Goal: Task Accomplishment & Management: Complete application form

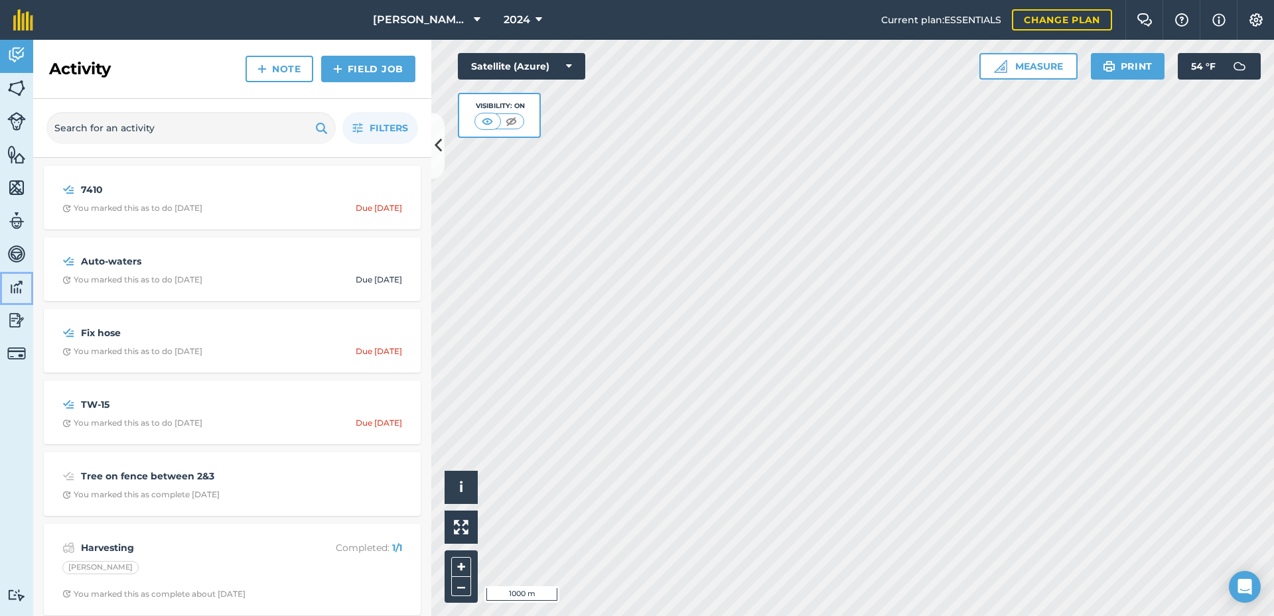
click at [21, 291] on img at bounding box center [16, 287] width 19 height 20
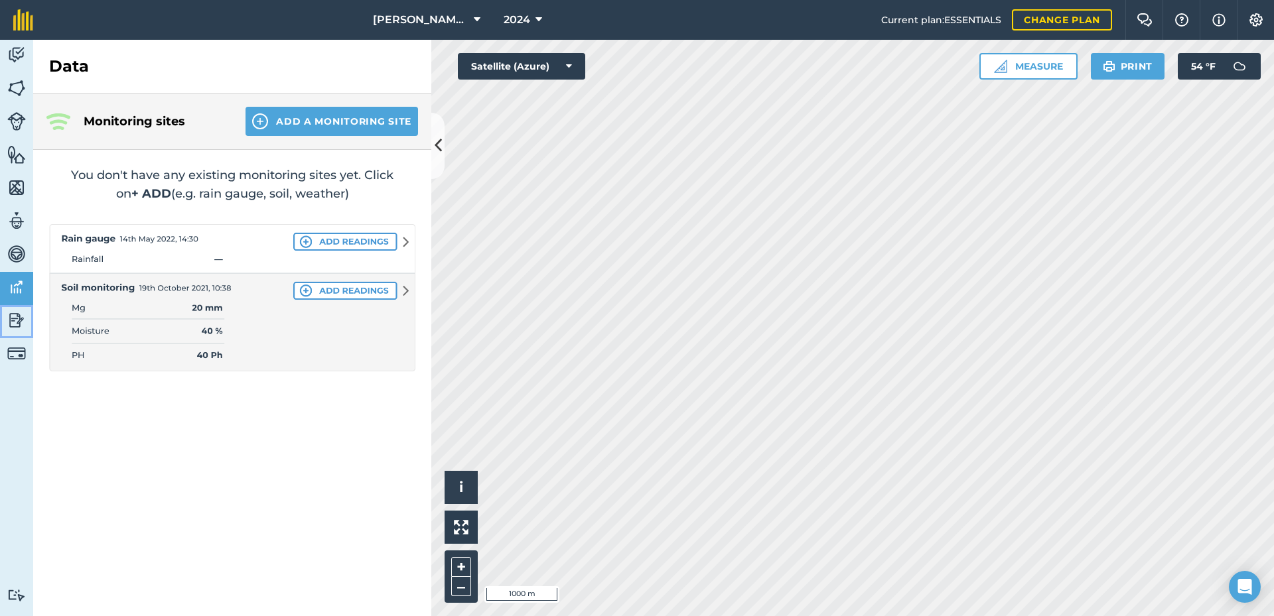
click at [7, 327] on link "Reporting" at bounding box center [16, 321] width 33 height 33
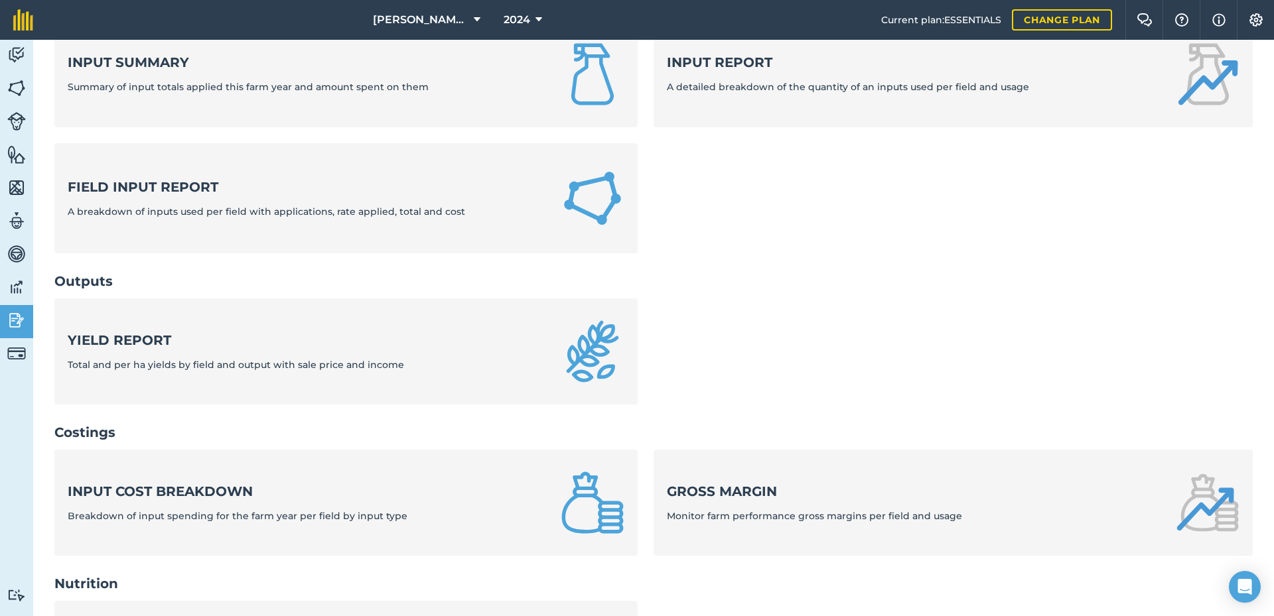
scroll to position [133, 0]
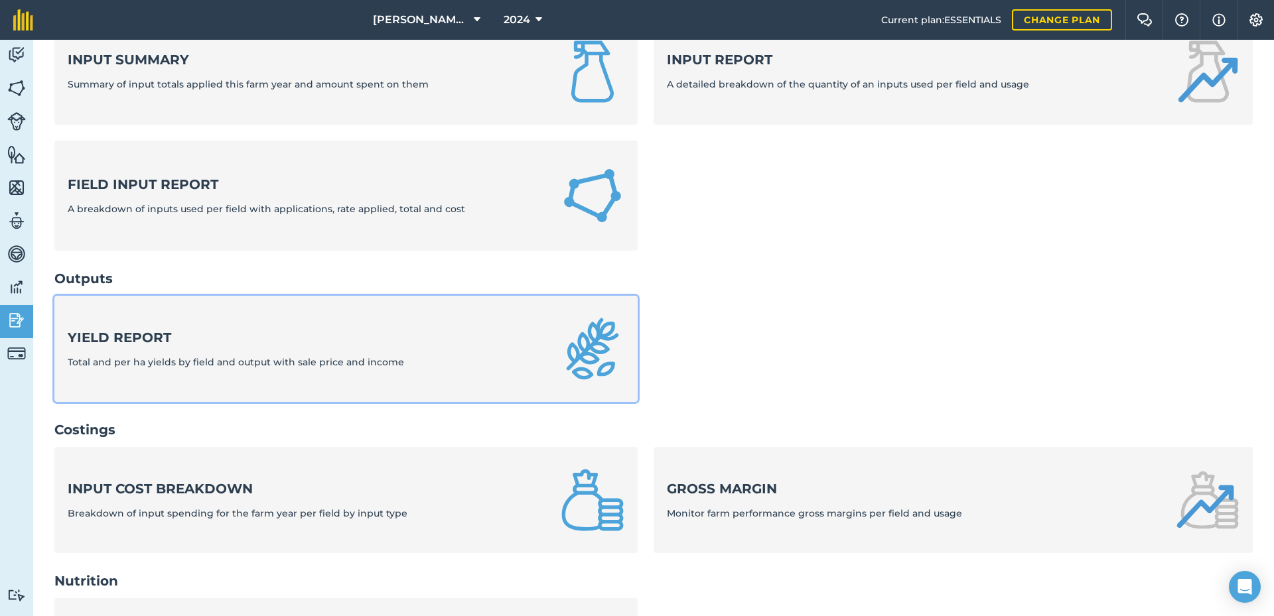
click at [162, 360] on span "Total and per ha yields by field and output with sale price and income" at bounding box center [236, 362] width 336 height 12
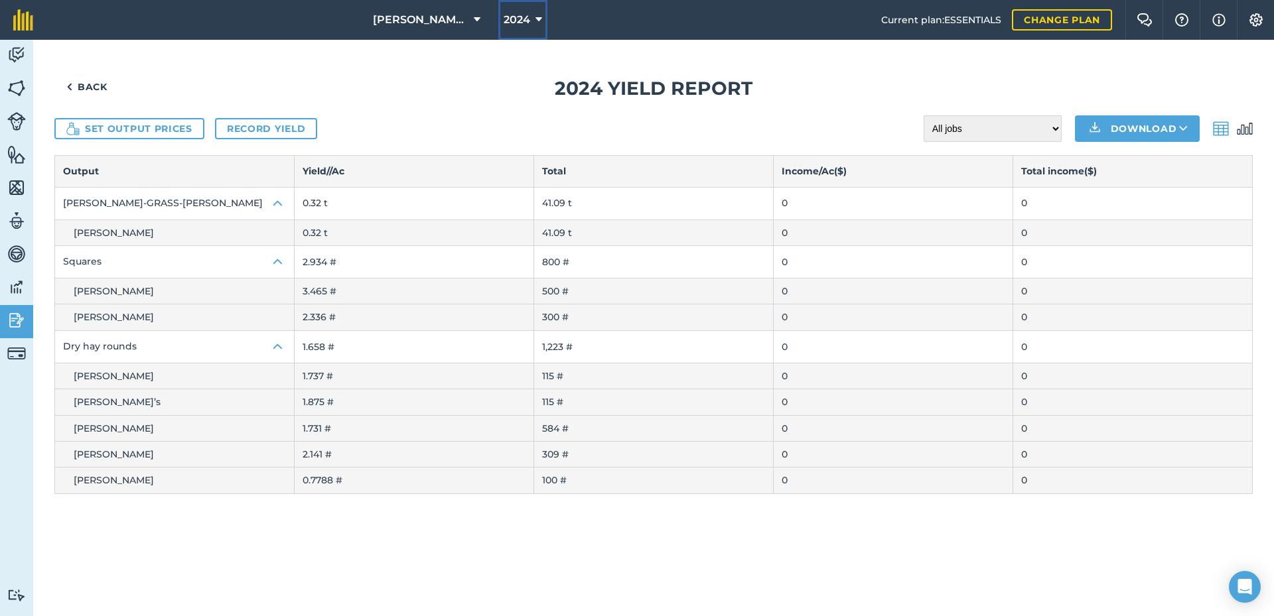
click at [504, 16] on span "2024" at bounding box center [517, 20] width 27 height 16
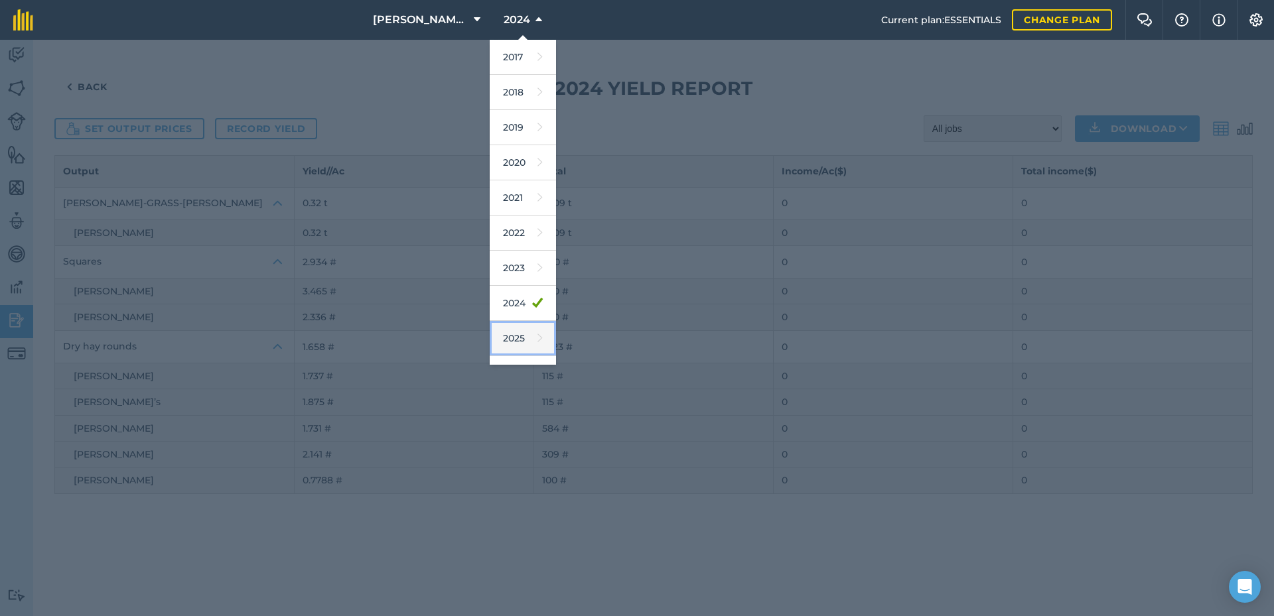
click at [520, 333] on link "2025" at bounding box center [523, 338] width 66 height 35
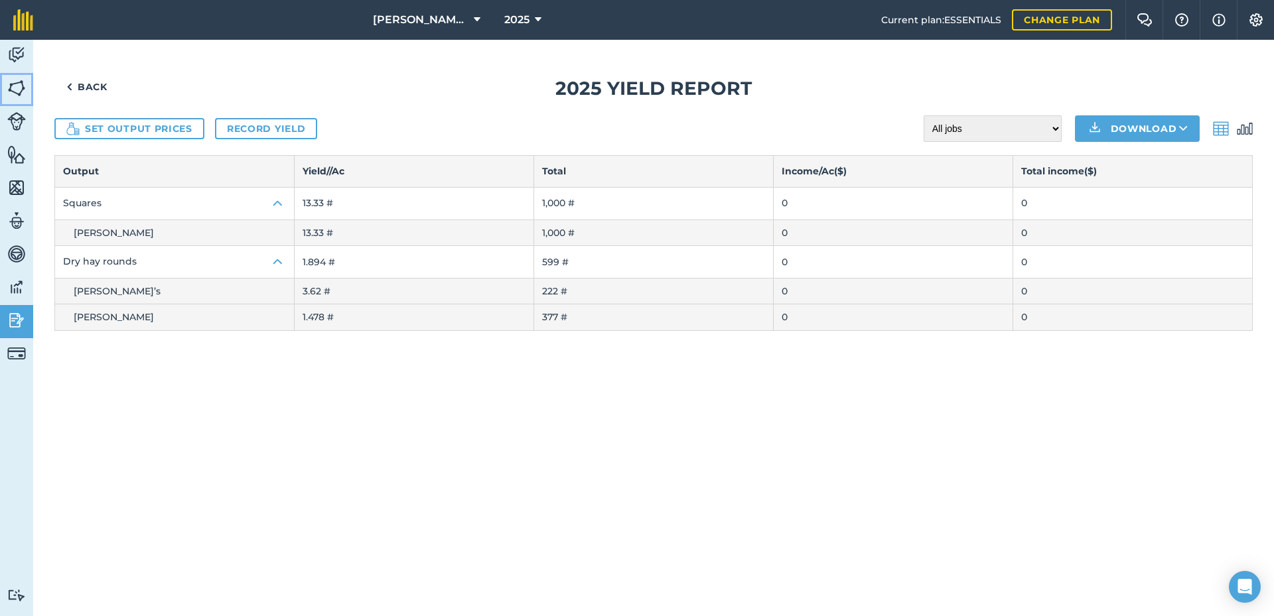
click at [15, 83] on img at bounding box center [16, 88] width 19 height 20
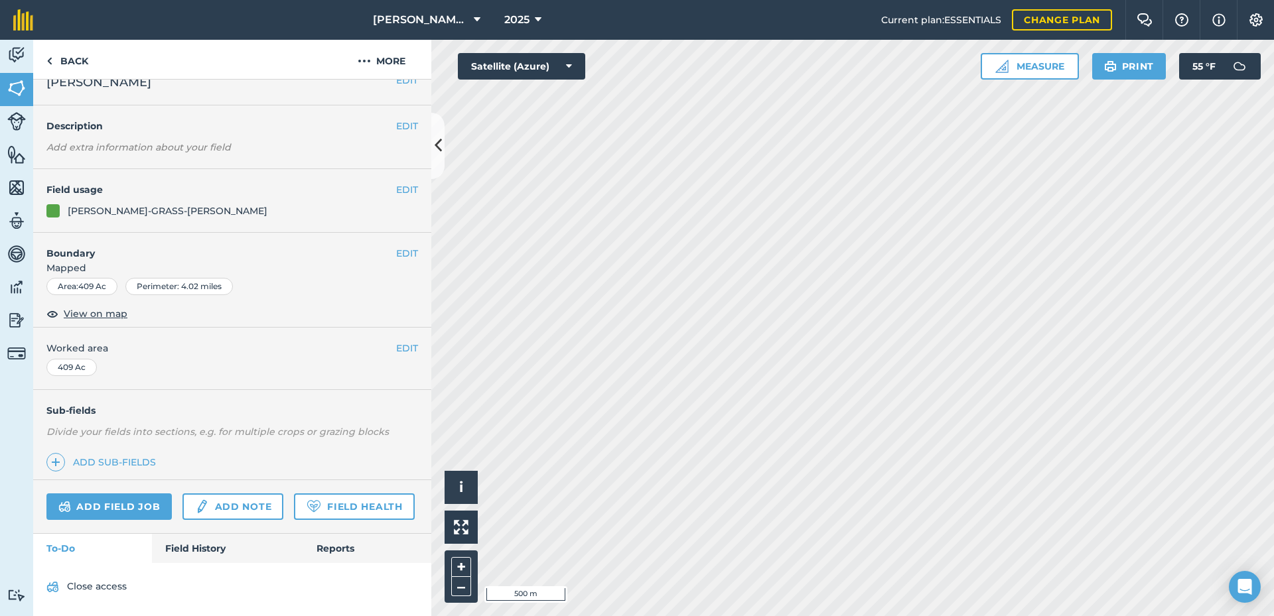
scroll to position [57, 0]
click at [344, 549] on link "Reports" at bounding box center [367, 548] width 128 height 29
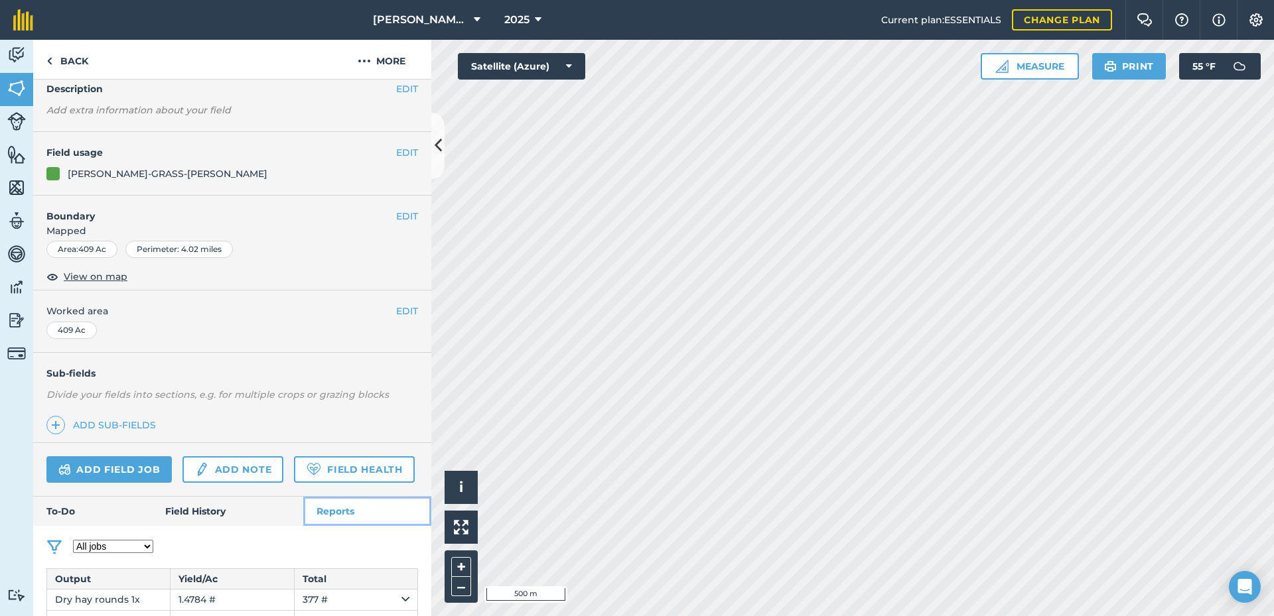
scroll to position [109, 0]
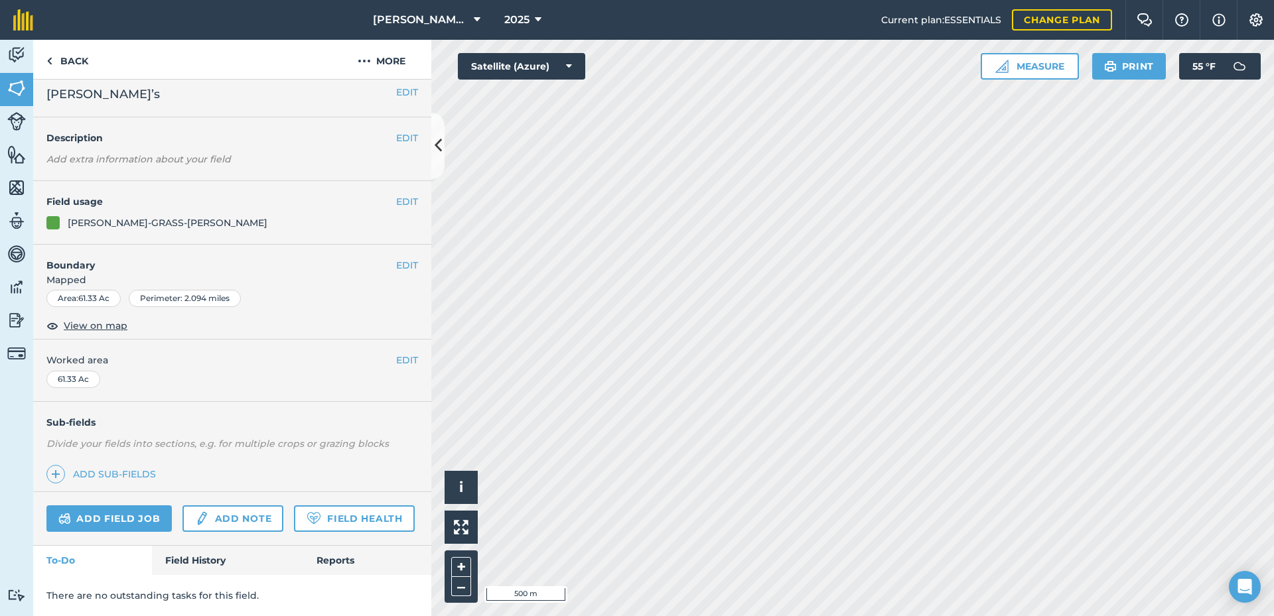
scroll to position [45, 0]
click at [307, 559] on link "Reports" at bounding box center [367, 560] width 128 height 29
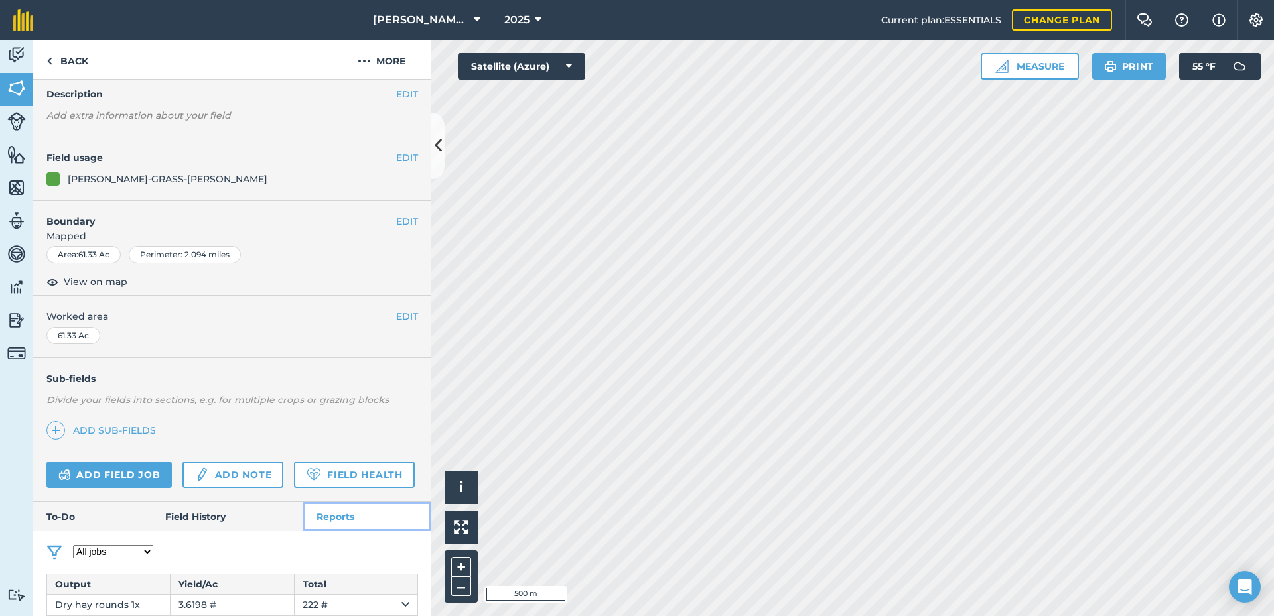
scroll to position [89, 0]
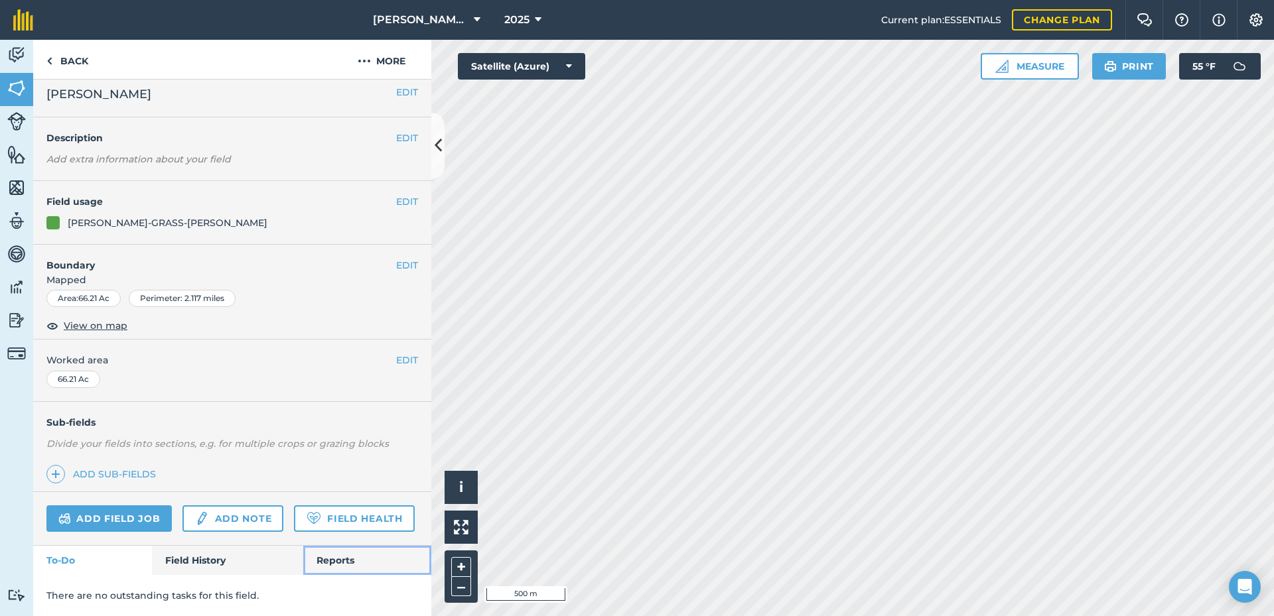
click at [322, 559] on link "Reports" at bounding box center [367, 560] width 128 height 29
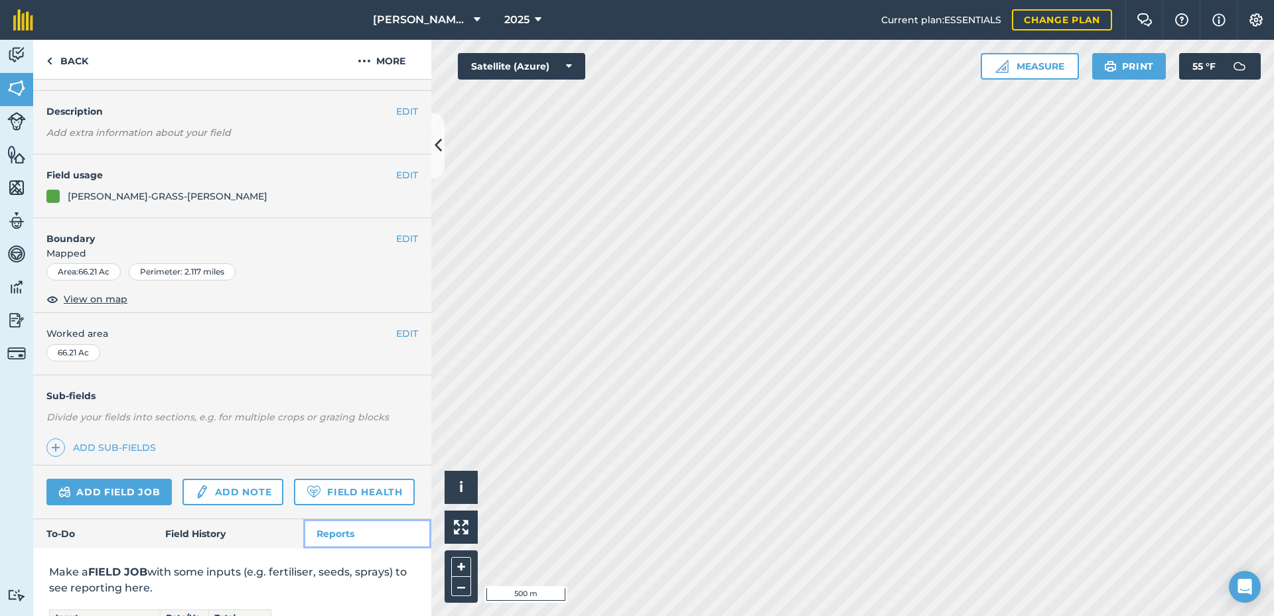
scroll to position [236, 0]
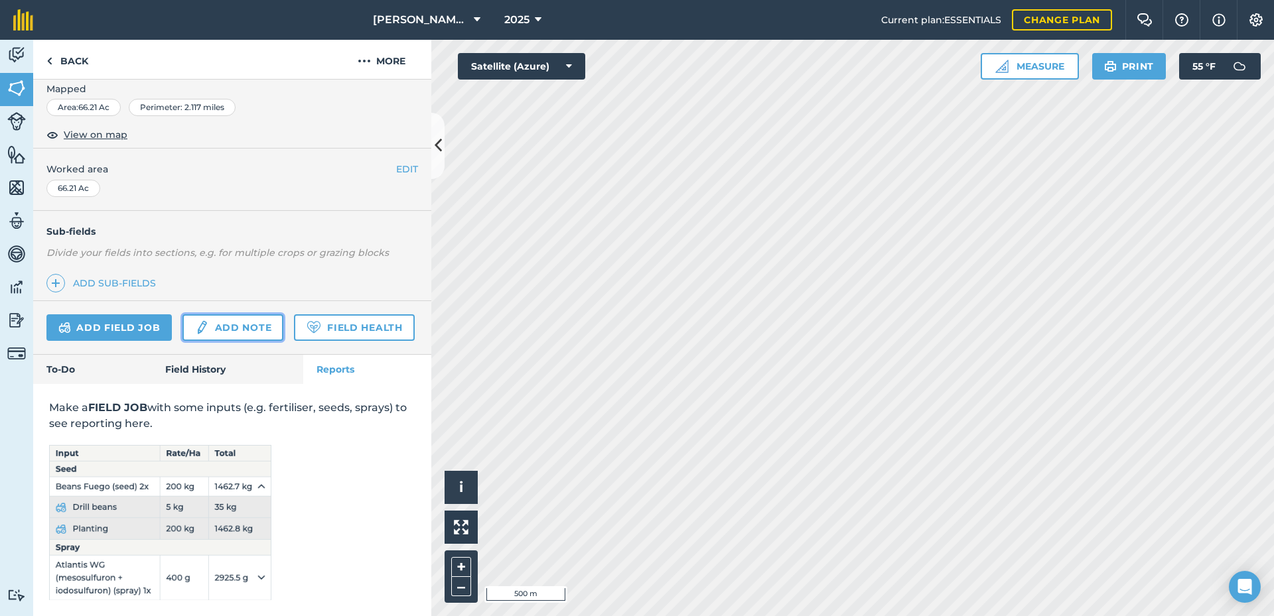
click at [209, 314] on link "Add note" at bounding box center [232, 327] width 101 height 27
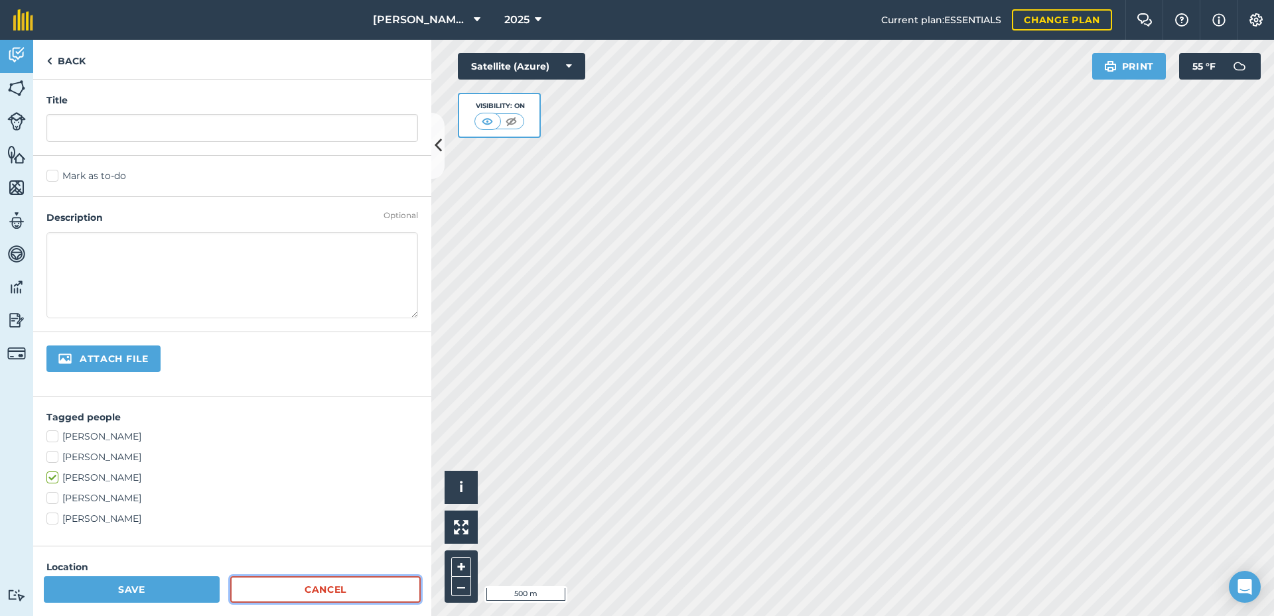
click at [281, 592] on link "Cancel" at bounding box center [325, 590] width 190 height 27
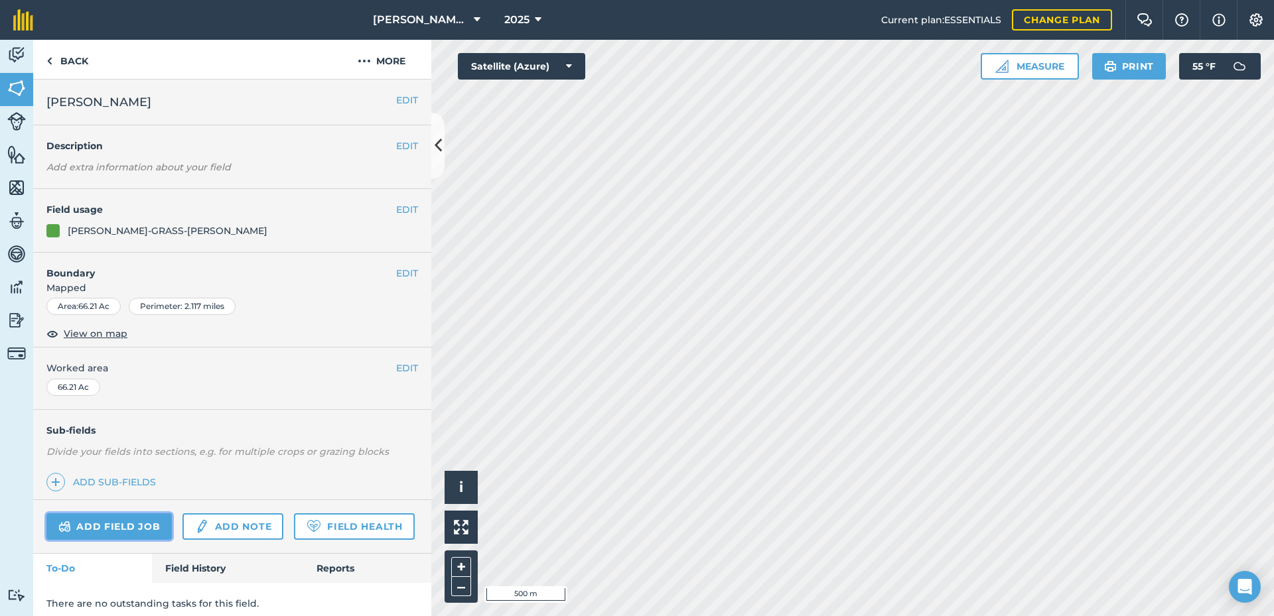
click at [123, 520] on link "Add field job" at bounding box center [108, 527] width 125 height 27
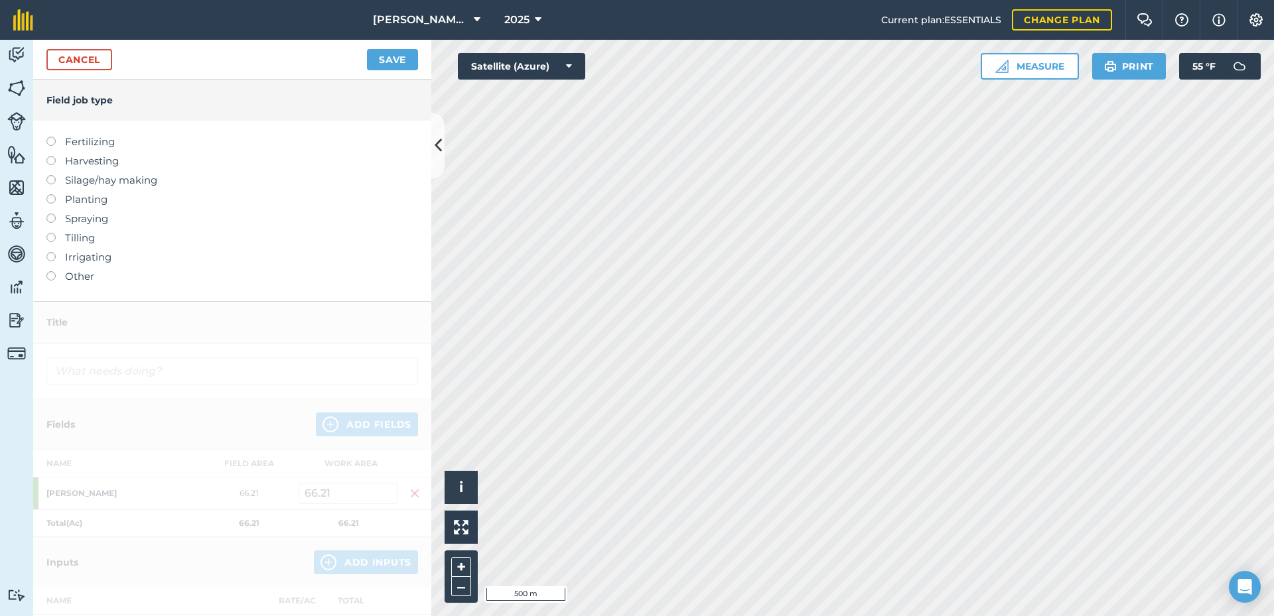
click at [93, 162] on label "Harvesting" at bounding box center [232, 161] width 372 height 16
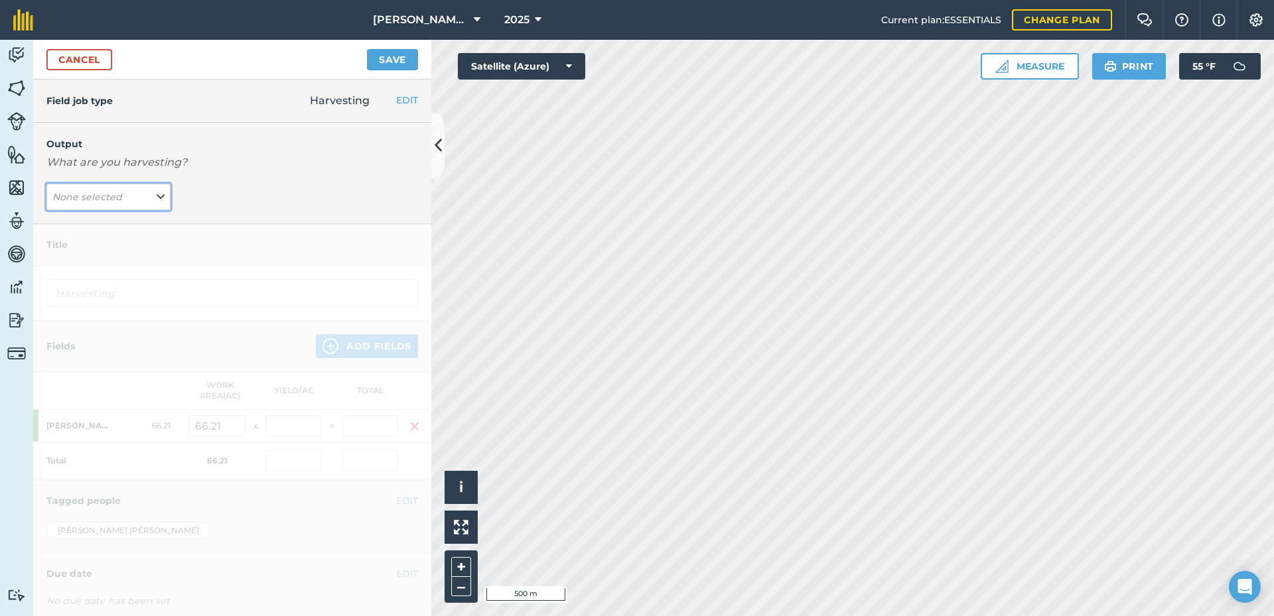
click at [70, 185] on button "None selected" at bounding box center [108, 197] width 124 height 27
click at [107, 222] on button "Dry hay rounds ( # )" at bounding box center [108, 223] width 124 height 25
type input "Harvesting Dry hay rounds"
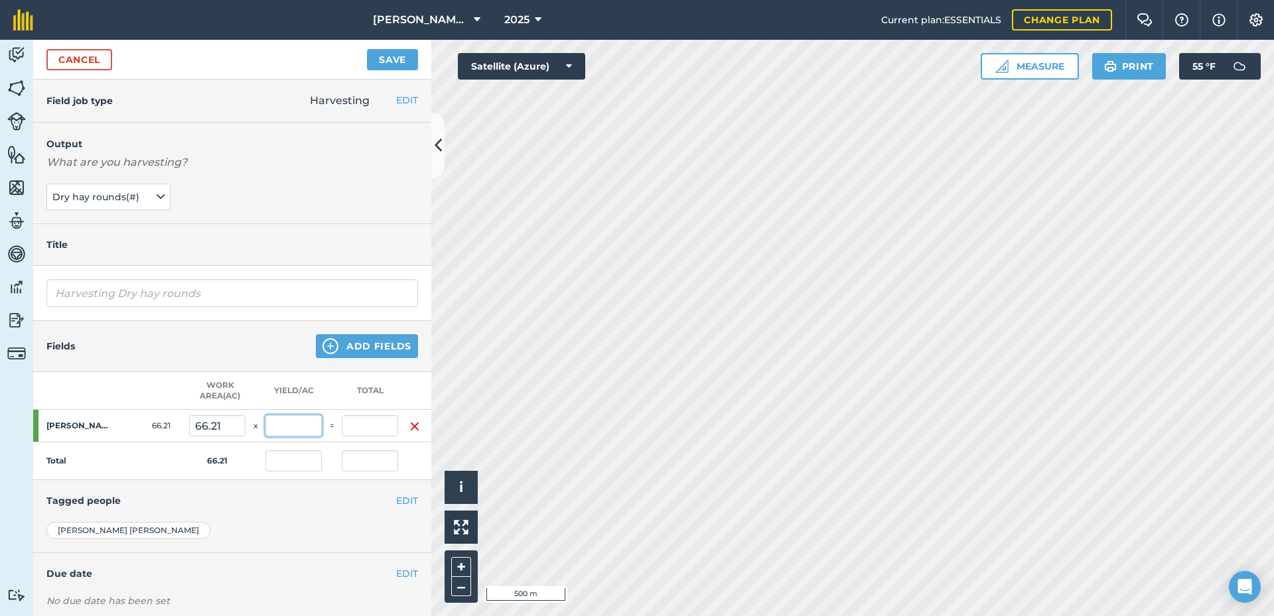
click at [285, 421] on input "text" at bounding box center [293, 425] width 56 height 21
click at [409, 429] on img "button" at bounding box center [414, 427] width 11 height 16
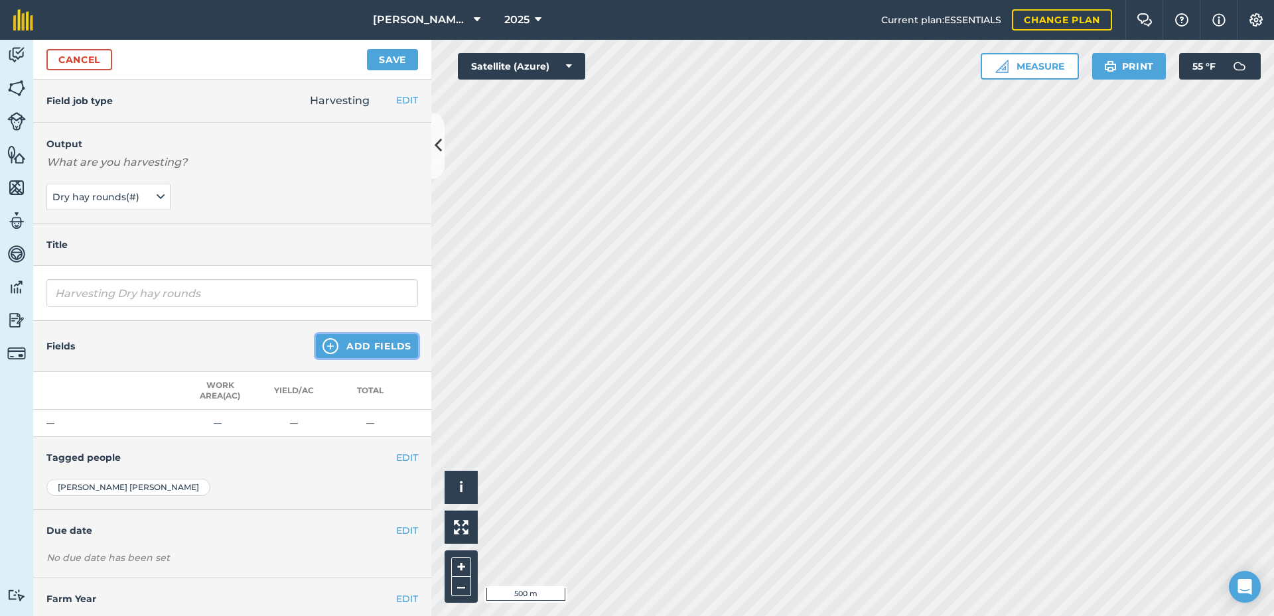
click at [322, 336] on button "Add Fields" at bounding box center [367, 346] width 102 height 24
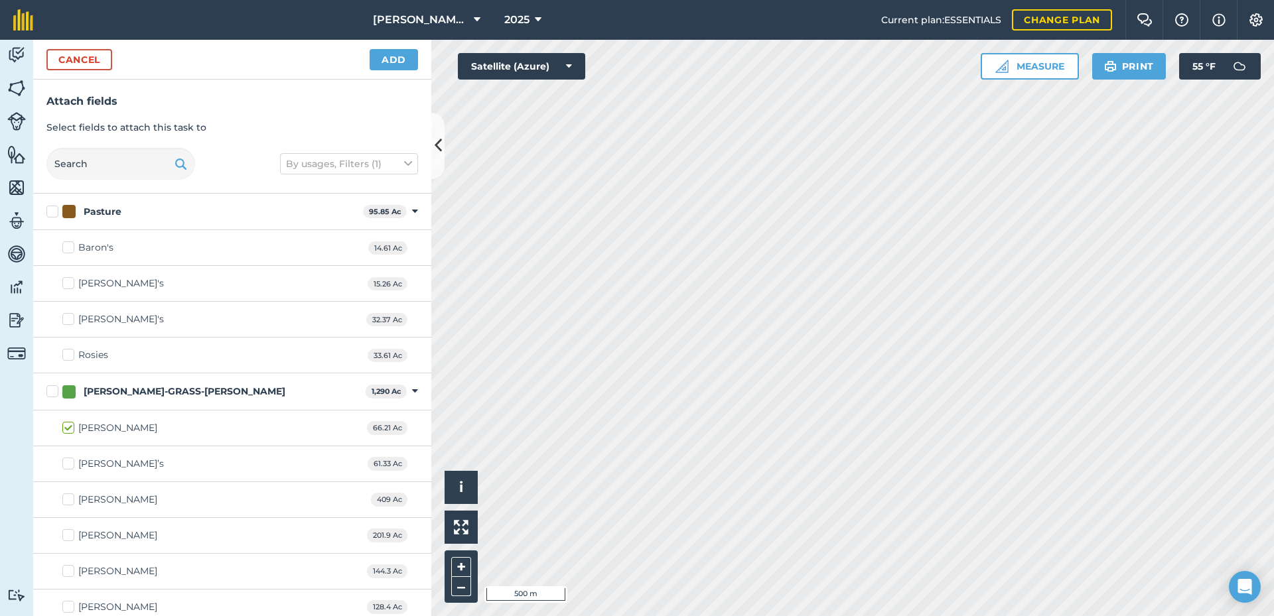
checkbox input "true"
click at [382, 61] on button "Add" at bounding box center [394, 59] width 48 height 21
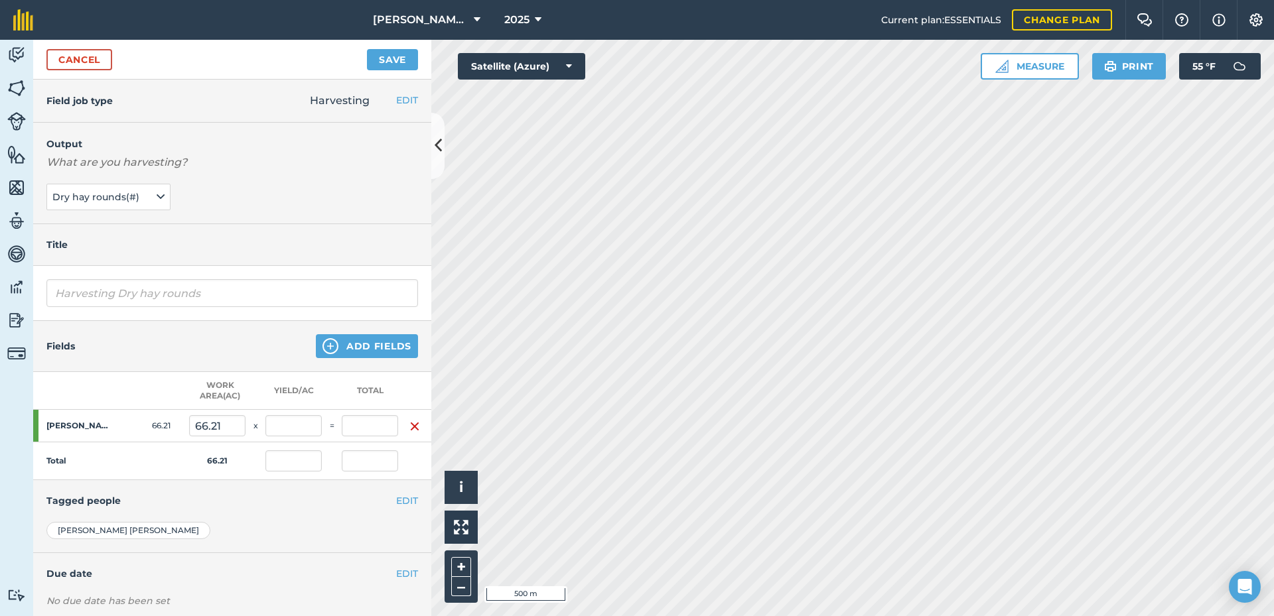
click at [340, 425] on td "=" at bounding box center [332, 426] width 20 height 33
click at [350, 425] on input "text" at bounding box center [370, 425] width 56 height 21
type input "278"
type input "4.199"
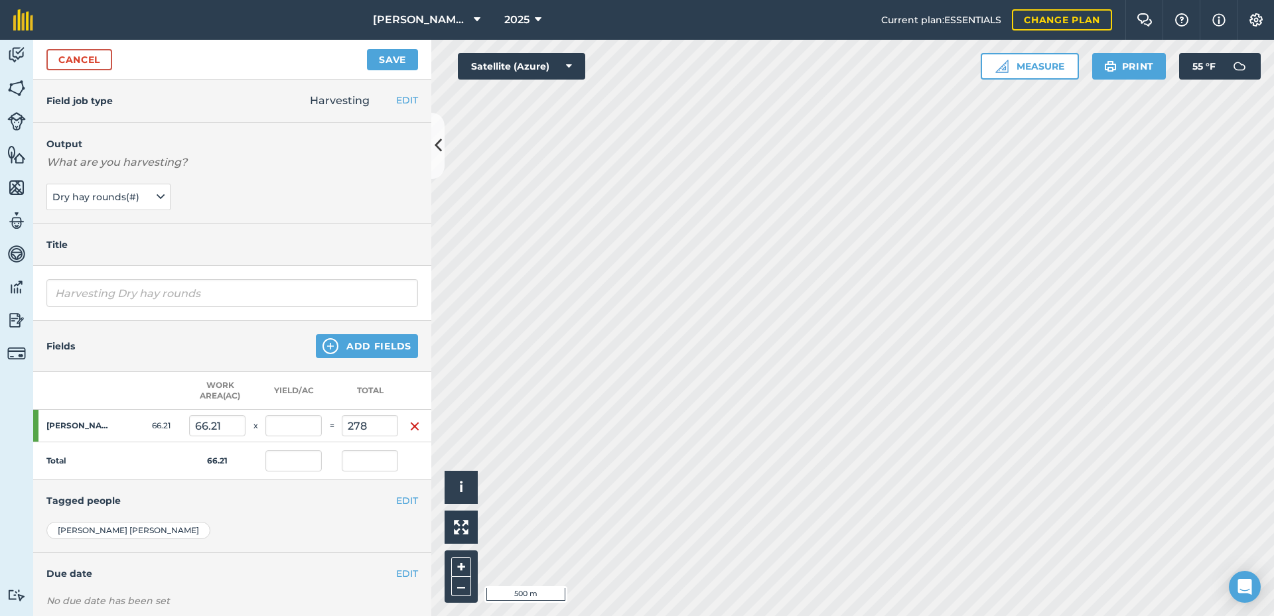
type input "278"
click at [324, 504] on h4 "Tagged people" at bounding box center [232, 501] width 372 height 15
click at [147, 299] on input "Harvesting Dry hay rounds" at bounding box center [232, 293] width 372 height 28
click at [232, 291] on input "Harvesting Dry hay rounds" at bounding box center [232, 293] width 372 height 28
click at [376, 60] on button "Save" at bounding box center [392, 59] width 51 height 21
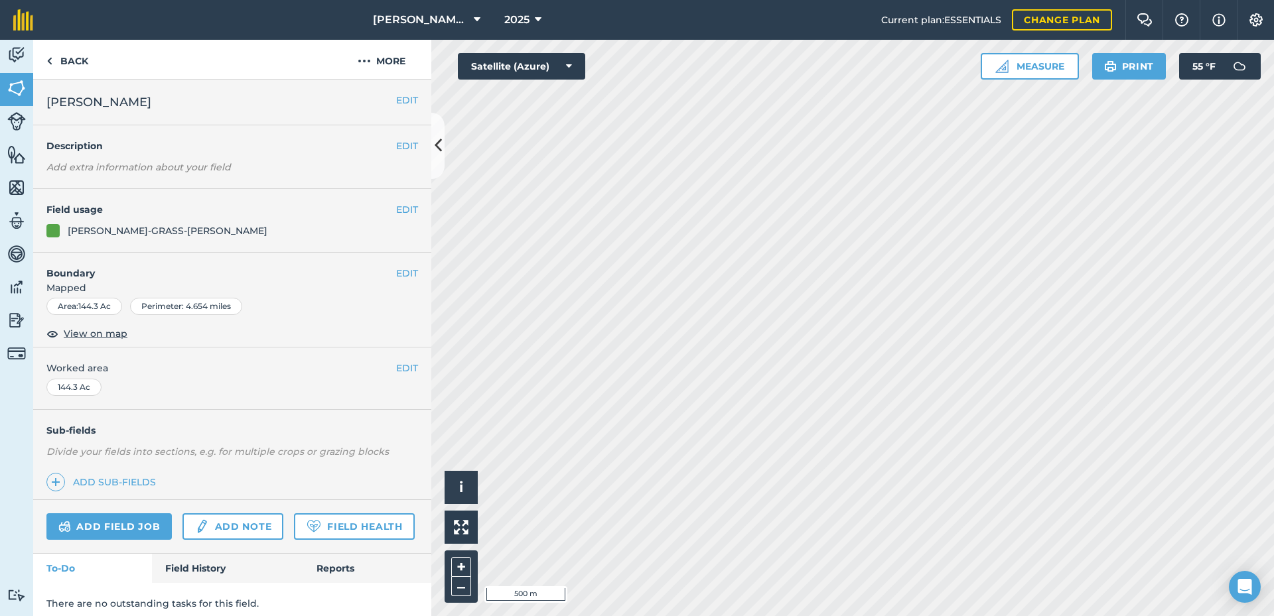
scroll to position [45, 0]
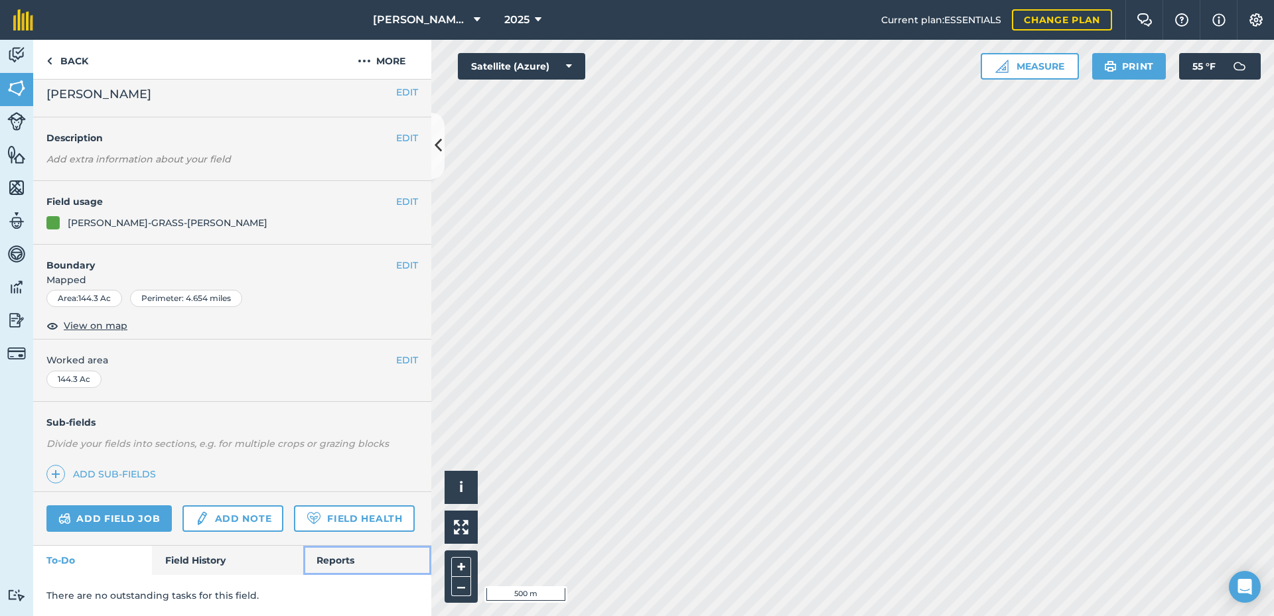
click at [316, 563] on link "Reports" at bounding box center [367, 560] width 128 height 29
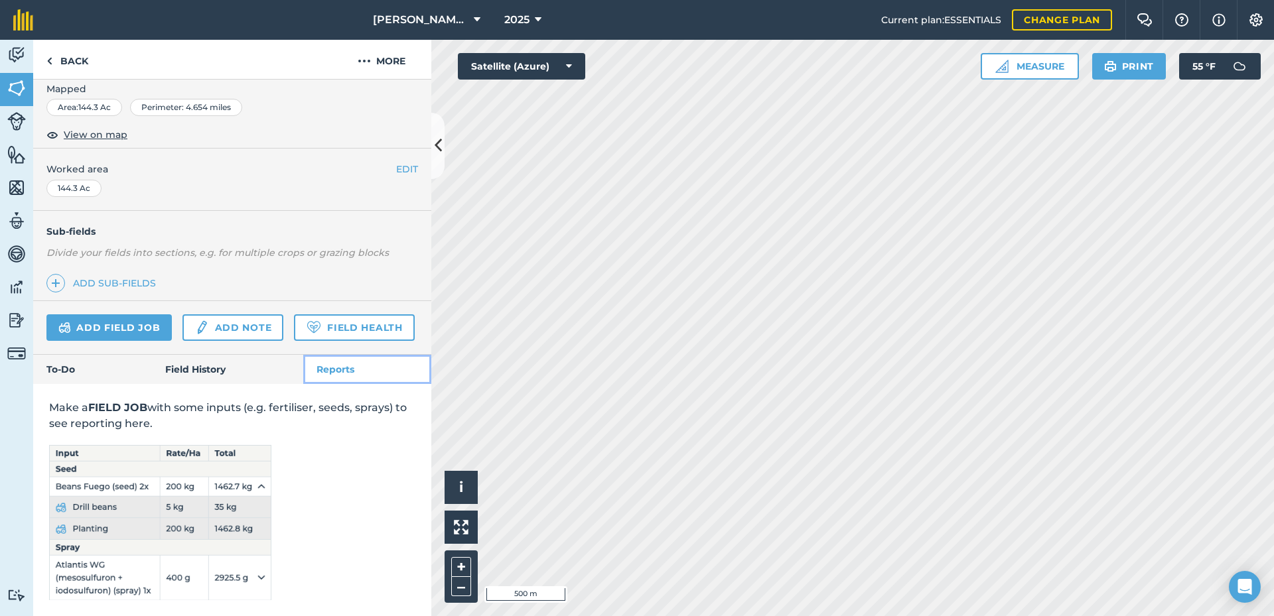
scroll to position [236, 0]
click at [91, 314] on link "Add field job" at bounding box center [108, 327] width 125 height 27
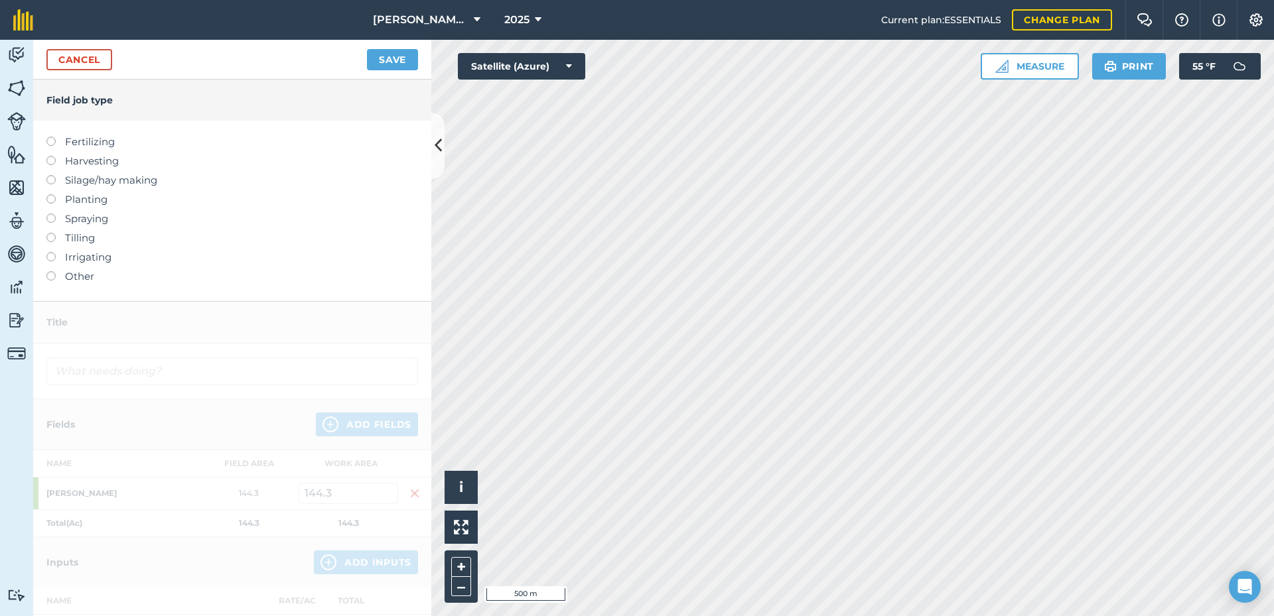
click at [95, 161] on label "Harvesting" at bounding box center [232, 161] width 372 height 16
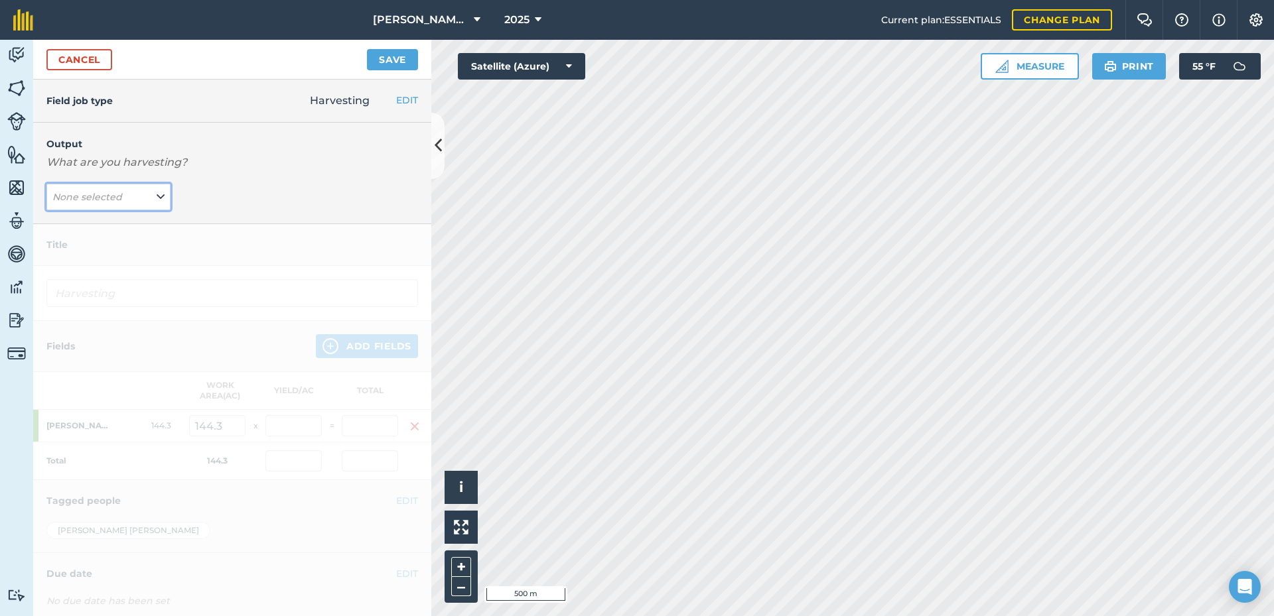
click at [130, 204] on button "None selected" at bounding box center [108, 197] width 124 height 27
click at [117, 224] on button "Dry hay rounds ( # )" at bounding box center [108, 223] width 124 height 25
type input "Harvesting Dry hay rounds"
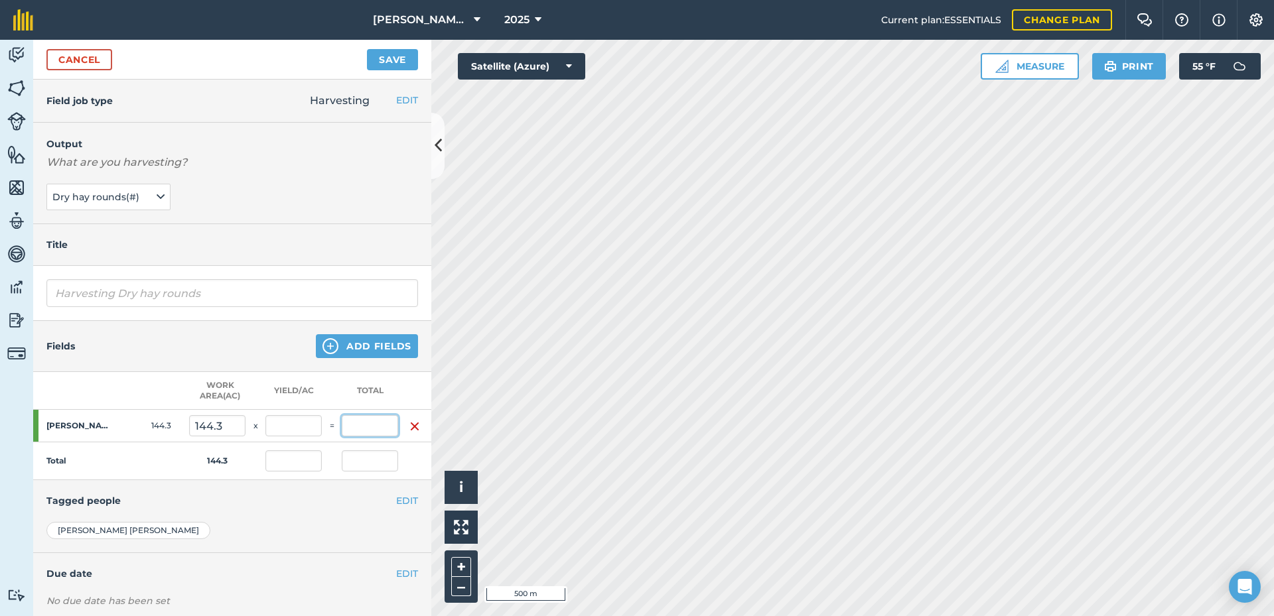
click at [357, 424] on input "text" at bounding box center [370, 425] width 56 height 21
type input "460"
type input "3.188"
type input "460"
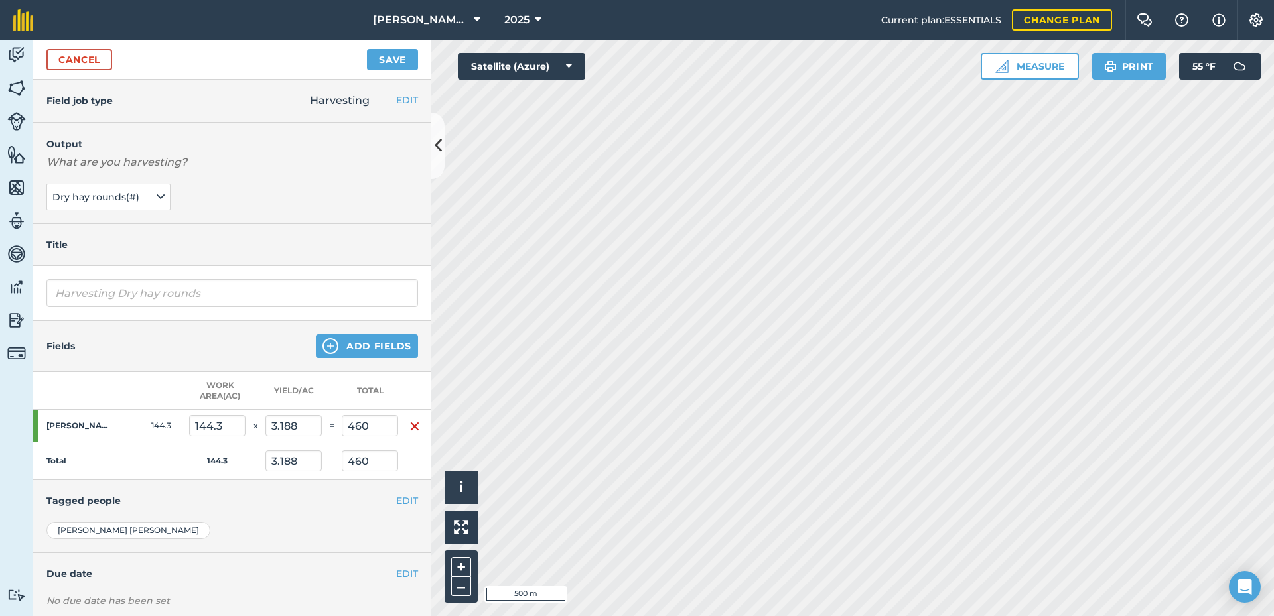
click at [342, 492] on div "EDIT Tagged people" at bounding box center [232, 500] width 398 height 41
click at [403, 60] on button "Save" at bounding box center [392, 59] width 51 height 21
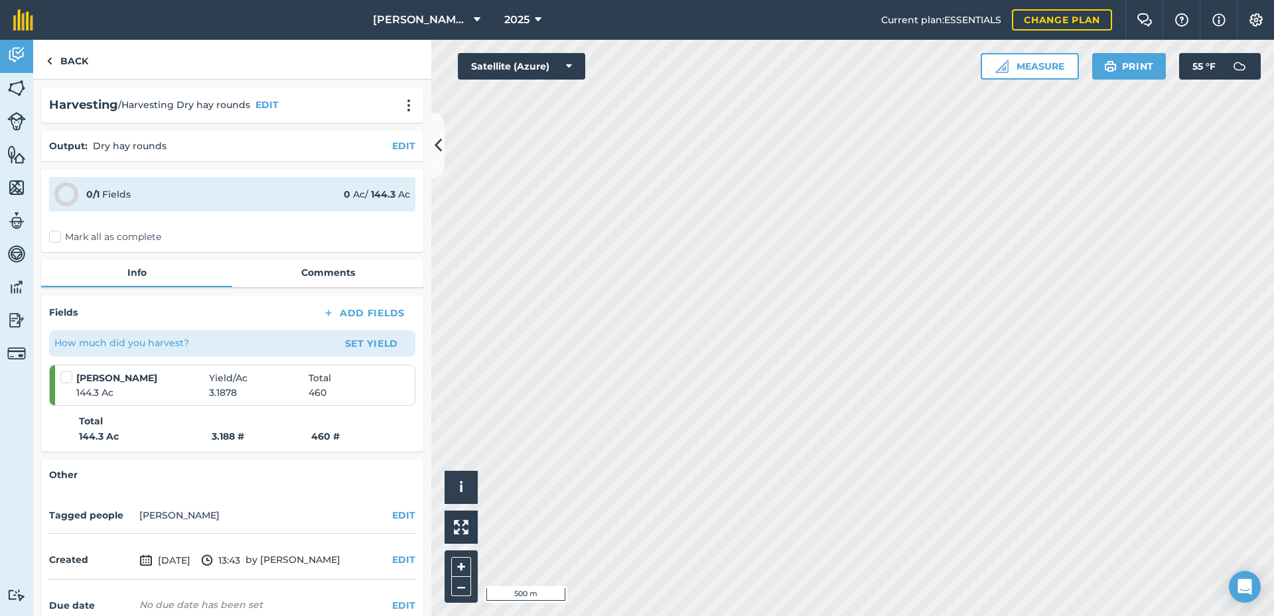
click at [88, 233] on label "Mark all as complete" at bounding box center [105, 237] width 112 height 14
click at [58, 233] on input "Mark all as complete" at bounding box center [53, 234] width 9 height 9
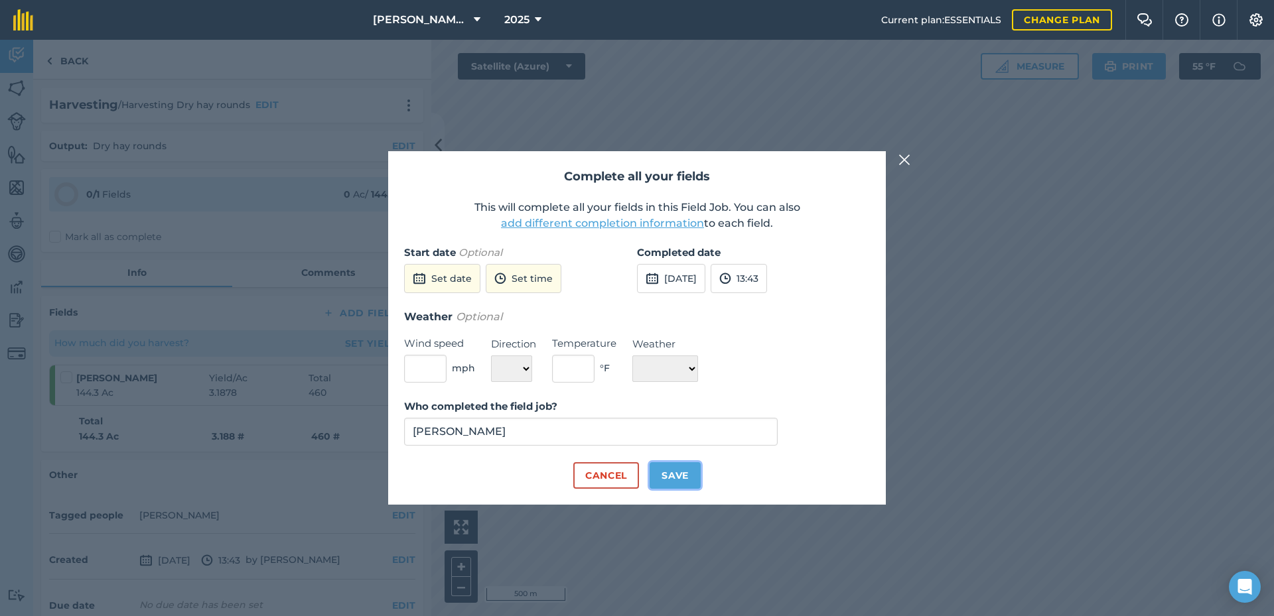
click at [678, 463] on button "Save" at bounding box center [675, 475] width 51 height 27
checkbox input "true"
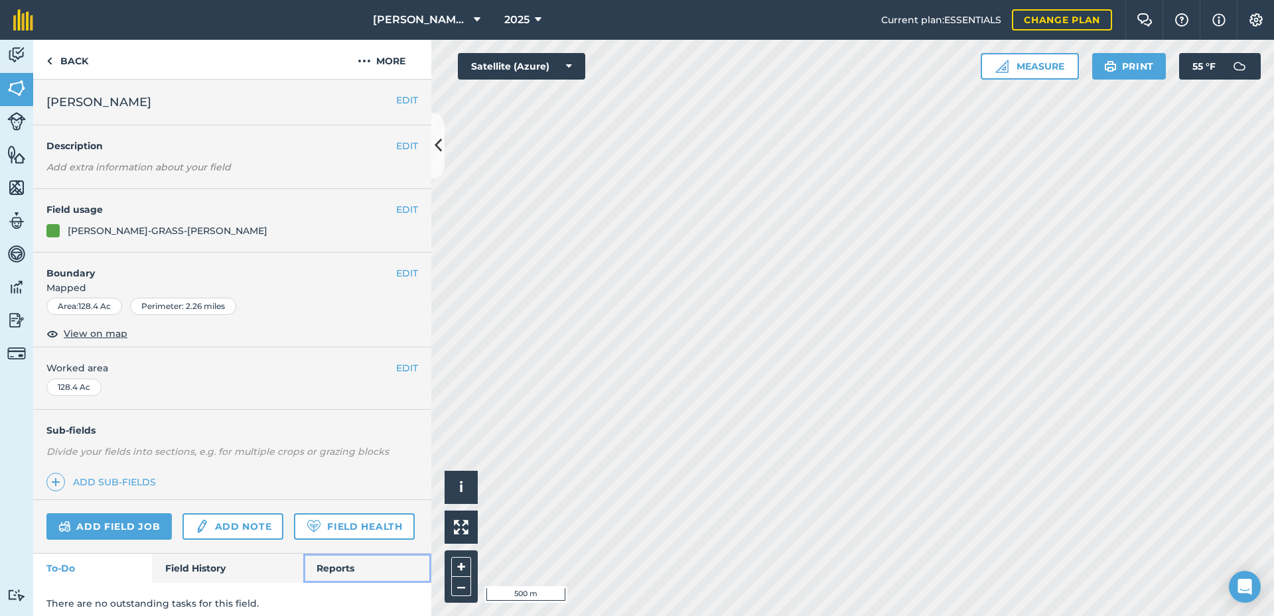
click at [329, 583] on link "Reports" at bounding box center [367, 568] width 128 height 29
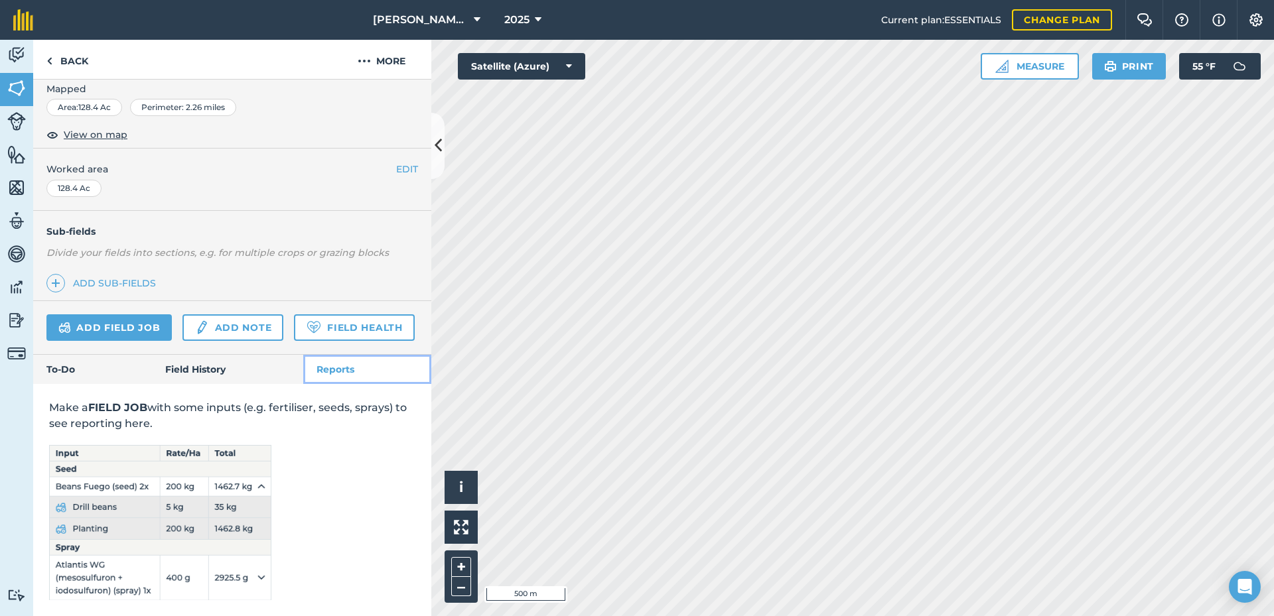
scroll to position [236, 0]
click at [156, 314] on link "Add field job" at bounding box center [108, 327] width 125 height 27
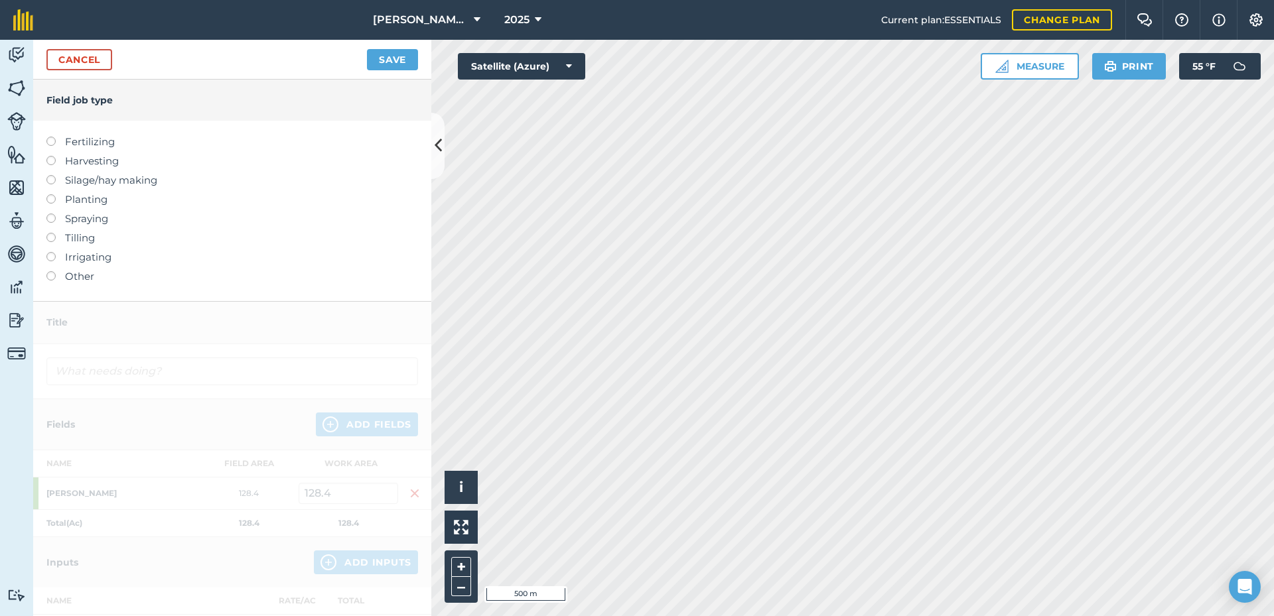
click at [82, 161] on label "Harvesting" at bounding box center [232, 161] width 372 height 16
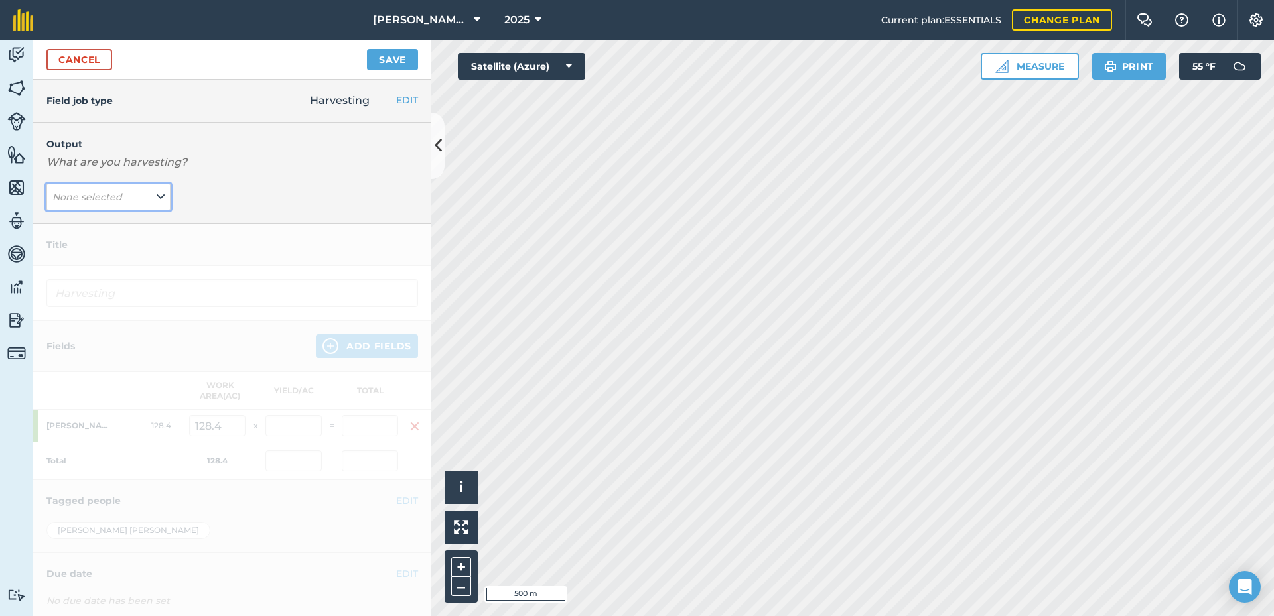
click at [163, 198] on button "None selected" at bounding box center [108, 197] width 124 height 27
click at [149, 223] on button "Dry hay rounds ( # )" at bounding box center [108, 223] width 124 height 25
type input "Harvesting Dry hay rounds"
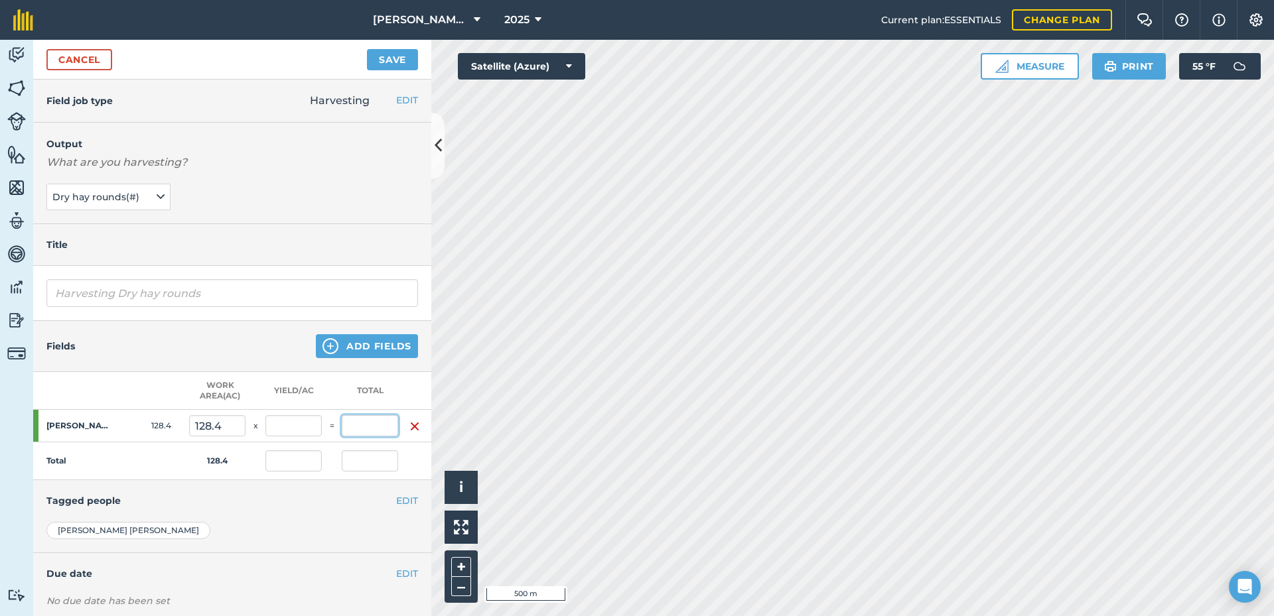
click at [354, 431] on input "text" at bounding box center [370, 425] width 56 height 21
type input "204"
type input "1.589"
type input "204"
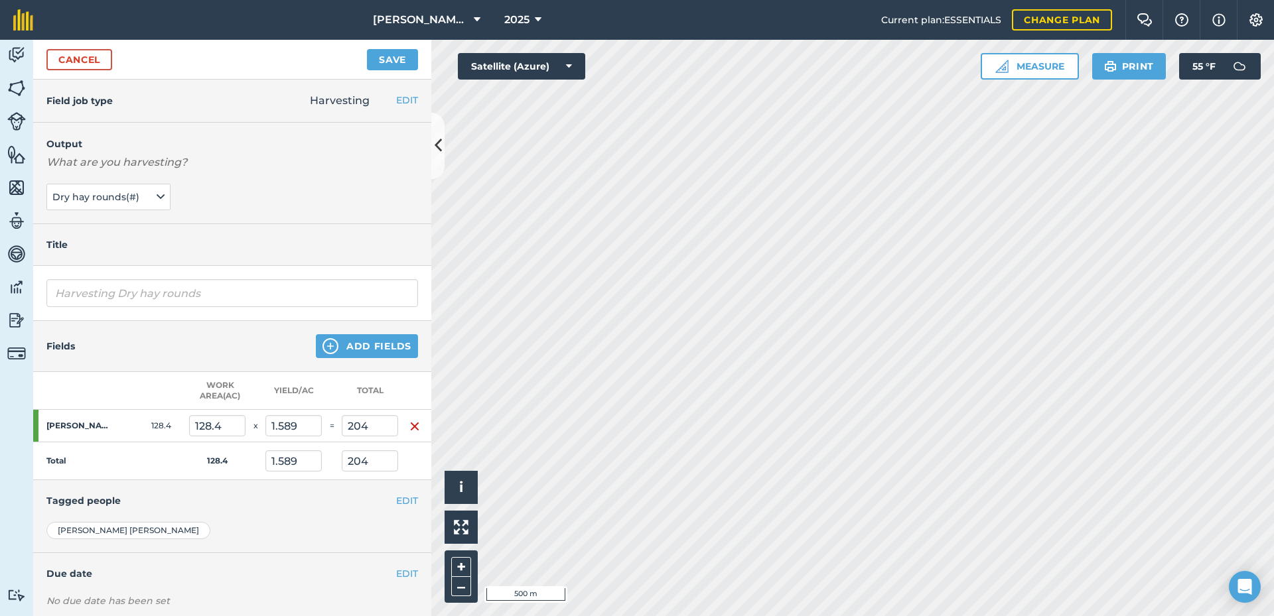
click at [321, 510] on div "EDIT Tagged people" at bounding box center [232, 500] width 398 height 41
click at [381, 58] on button "Save" at bounding box center [392, 59] width 51 height 21
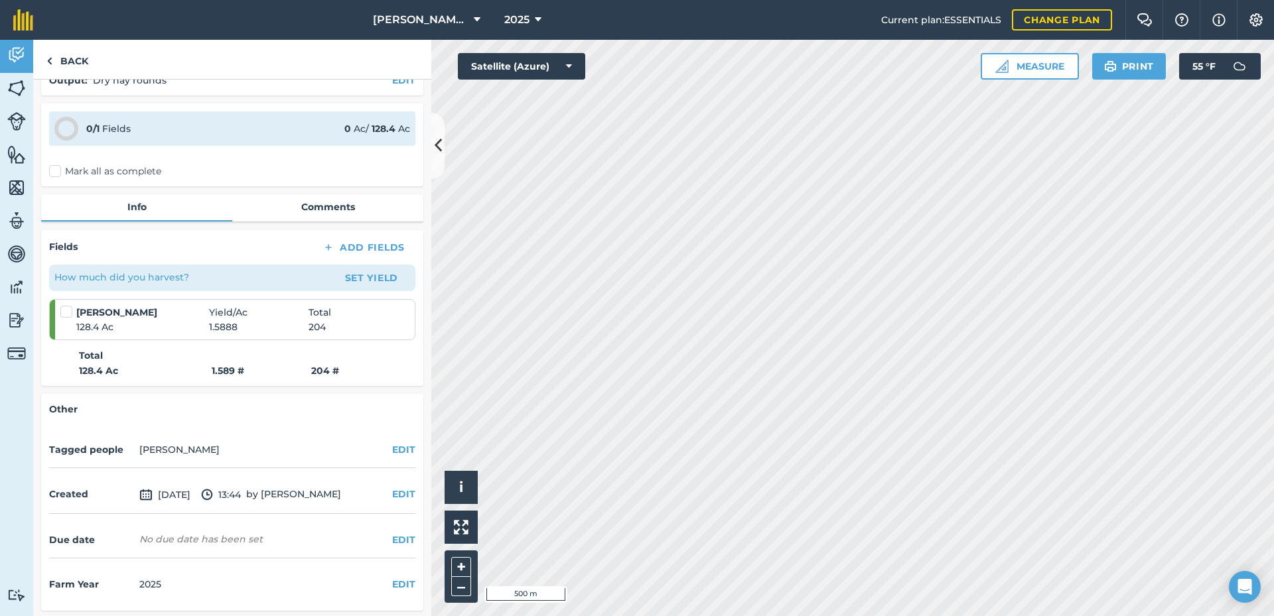
scroll to position [68, 0]
click at [80, 169] on label "Mark all as complete" at bounding box center [105, 169] width 112 height 14
click at [58, 230] on input "Mark all as complete" at bounding box center [53, 234] width 9 height 9
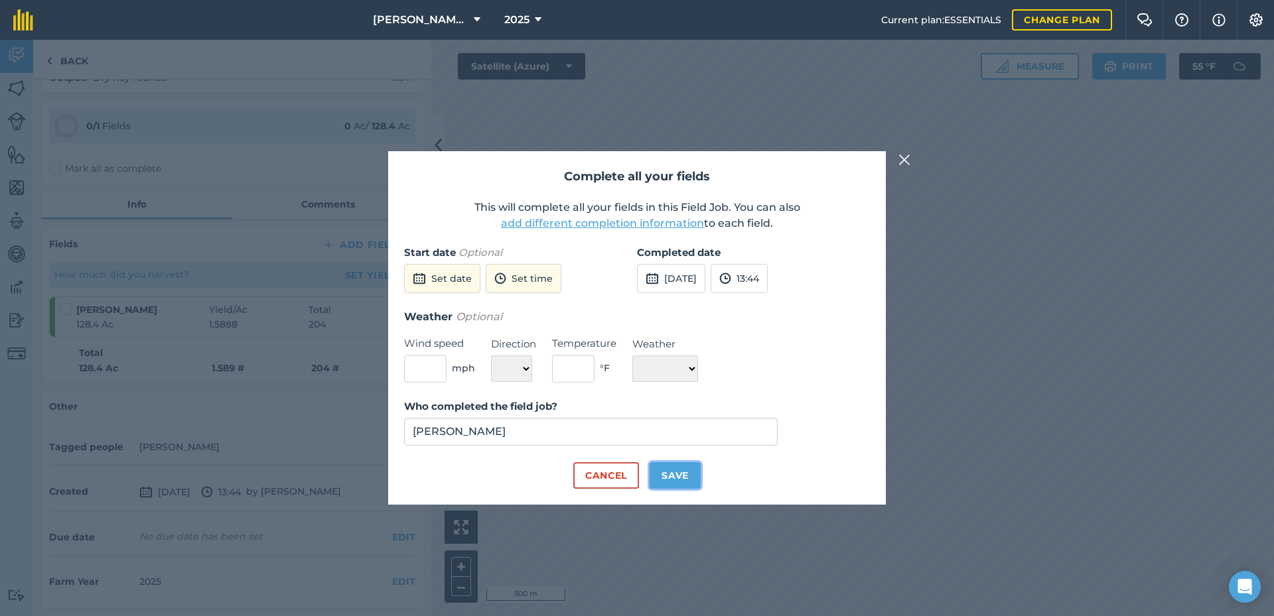
click at [691, 470] on button "Save" at bounding box center [675, 475] width 51 height 27
checkbox input "true"
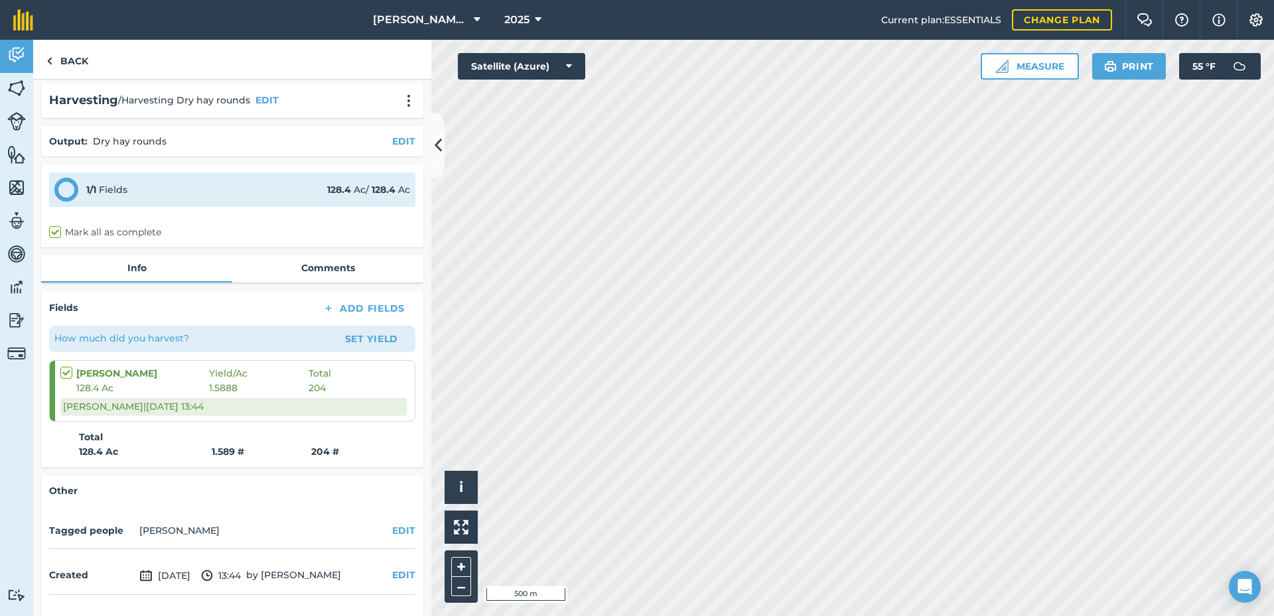
scroll to position [0, 0]
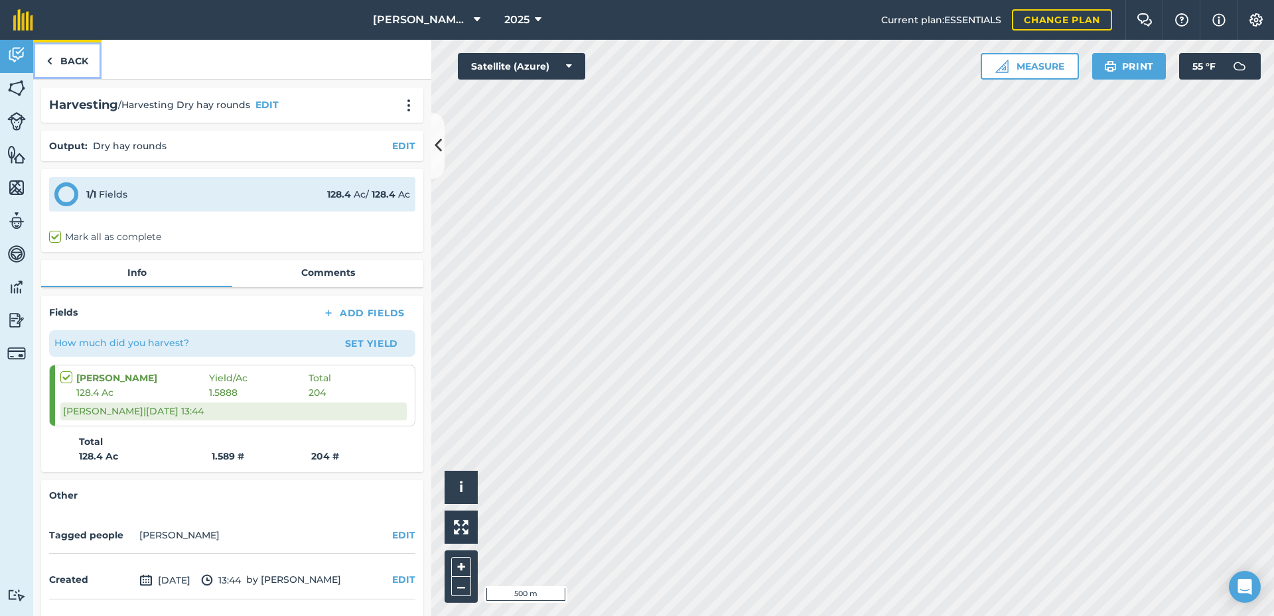
click at [61, 64] on link "Back" at bounding box center [67, 59] width 68 height 39
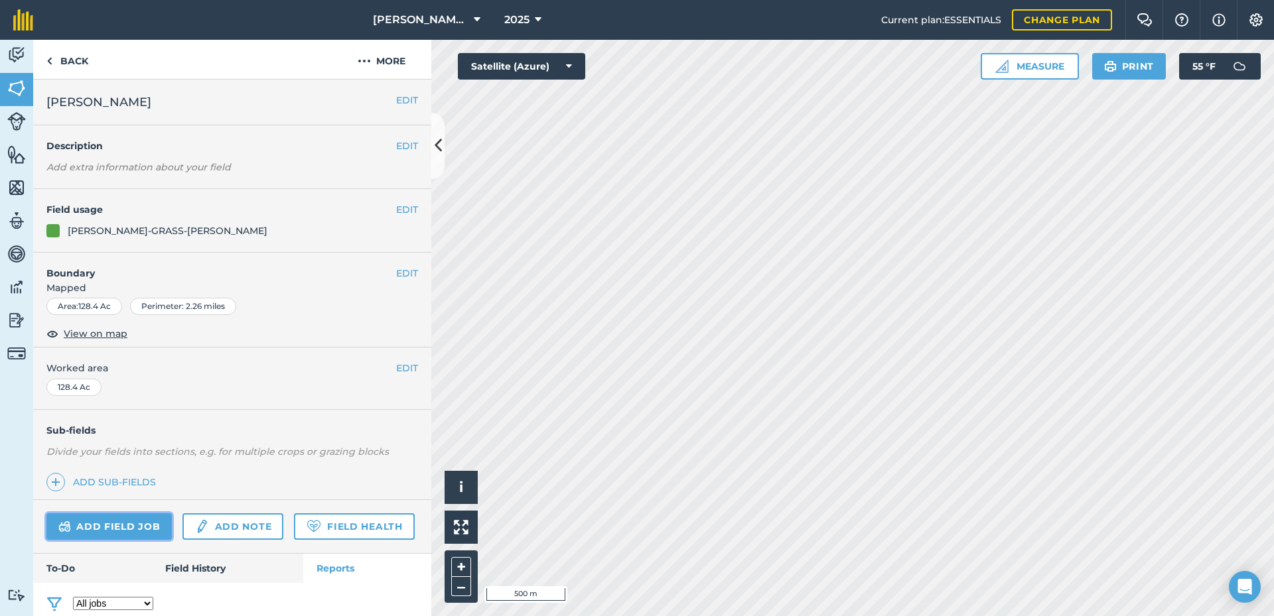
click at [129, 523] on link "Add field job" at bounding box center [108, 527] width 125 height 27
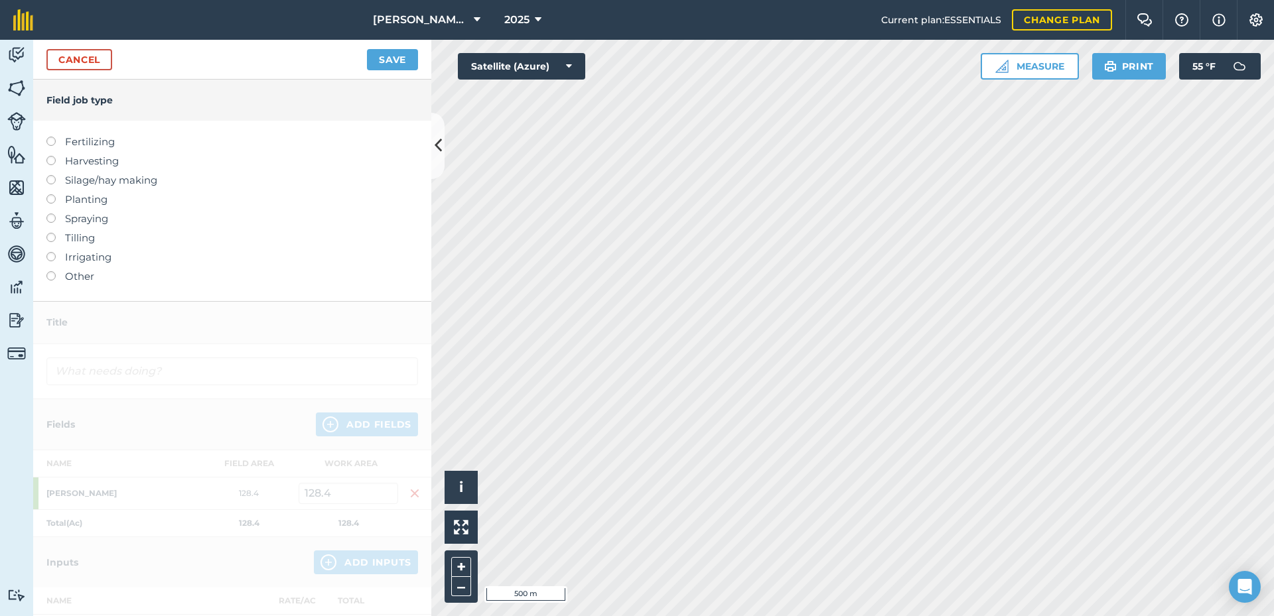
click at [99, 163] on label "Harvesting" at bounding box center [232, 161] width 372 height 16
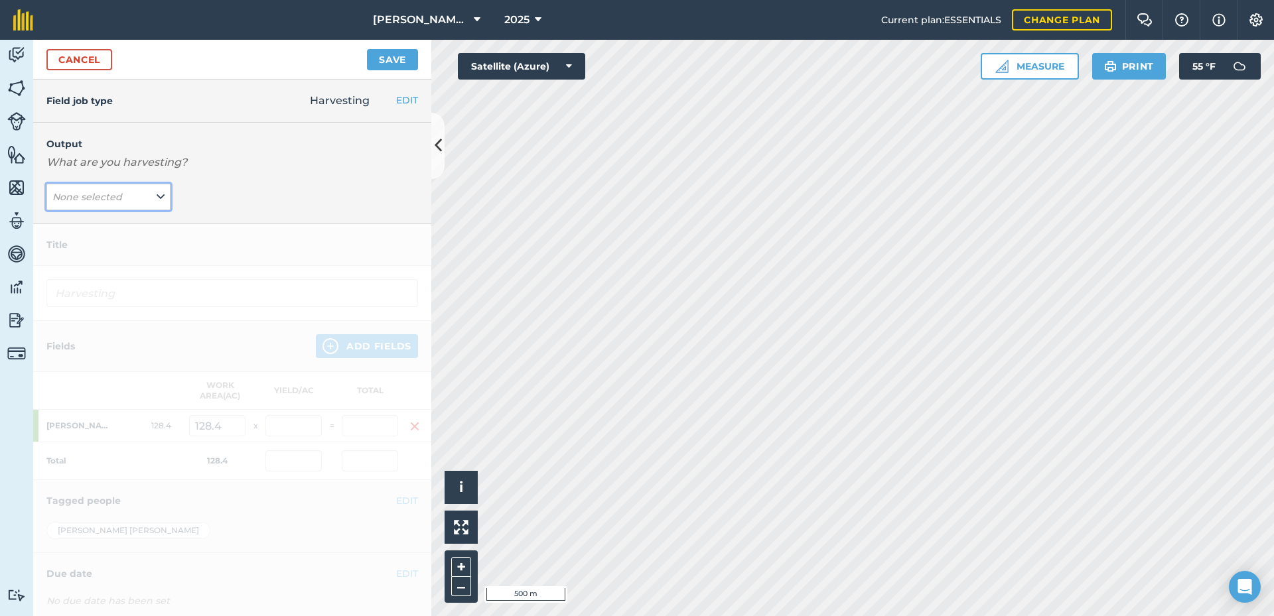
click at [133, 189] on button "None selected" at bounding box center [108, 197] width 124 height 27
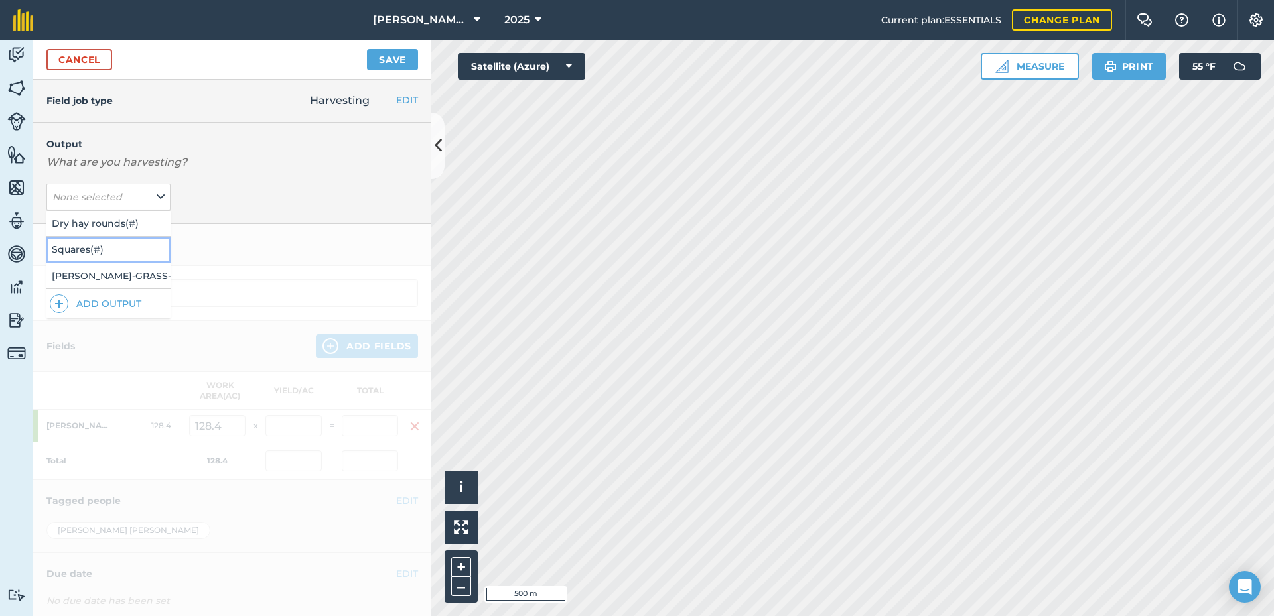
click at [125, 252] on button "Squares ( # )" at bounding box center [108, 249] width 124 height 25
type input "Harvesting Squares"
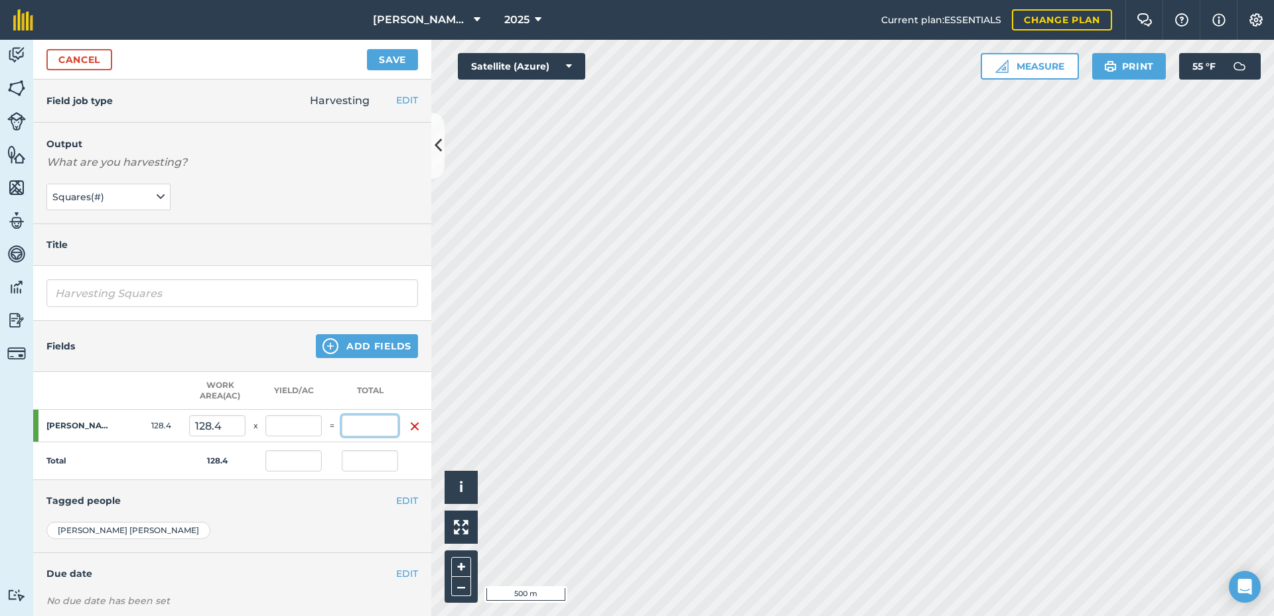
click at [370, 432] on input "text" at bounding box center [370, 425] width 56 height 21
type input "2200"
type input "17.134"
type input "2,200"
type input "17.134"
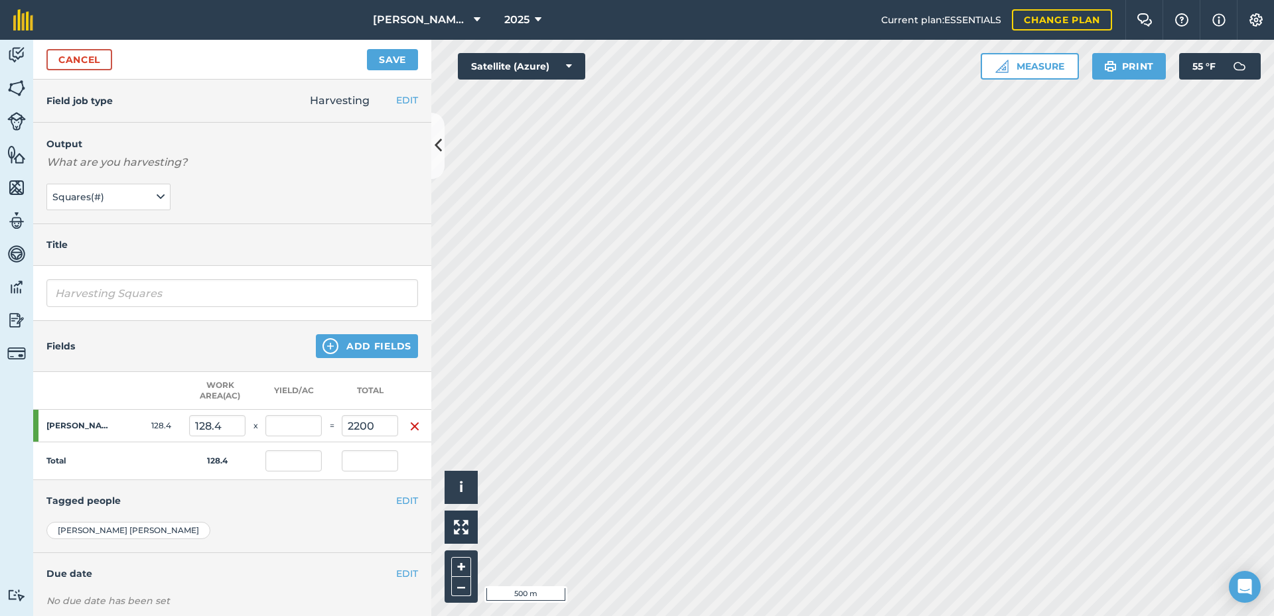
type input "2,200"
click at [345, 506] on h4 "Tagged people" at bounding box center [232, 501] width 372 height 15
click at [382, 58] on button "Save" at bounding box center [392, 59] width 51 height 21
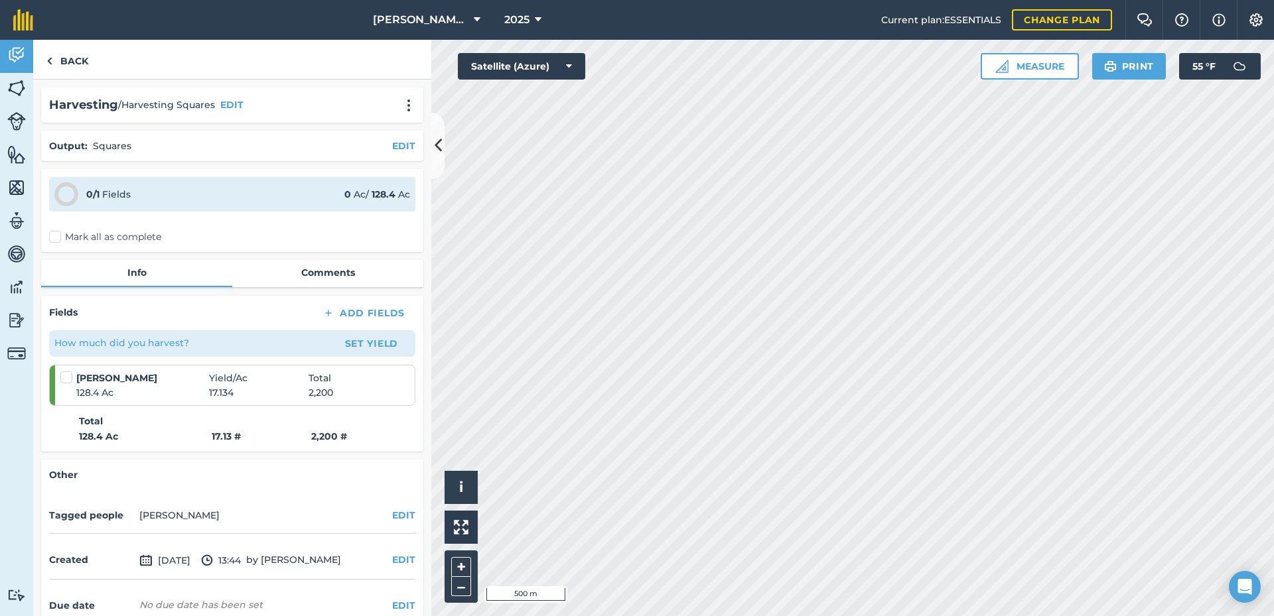
click at [101, 236] on label "Mark all as complete" at bounding box center [105, 237] width 112 height 14
click at [58, 236] on input "Mark all as complete" at bounding box center [53, 234] width 9 height 9
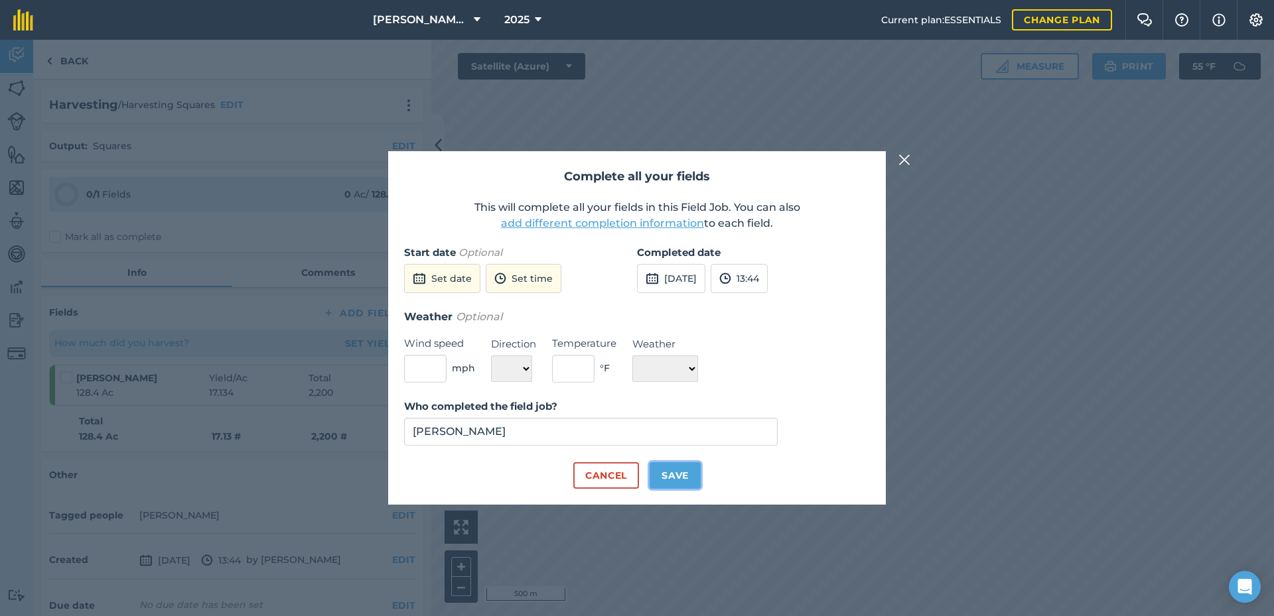
click at [662, 474] on button "Save" at bounding box center [675, 475] width 51 height 27
checkbox input "true"
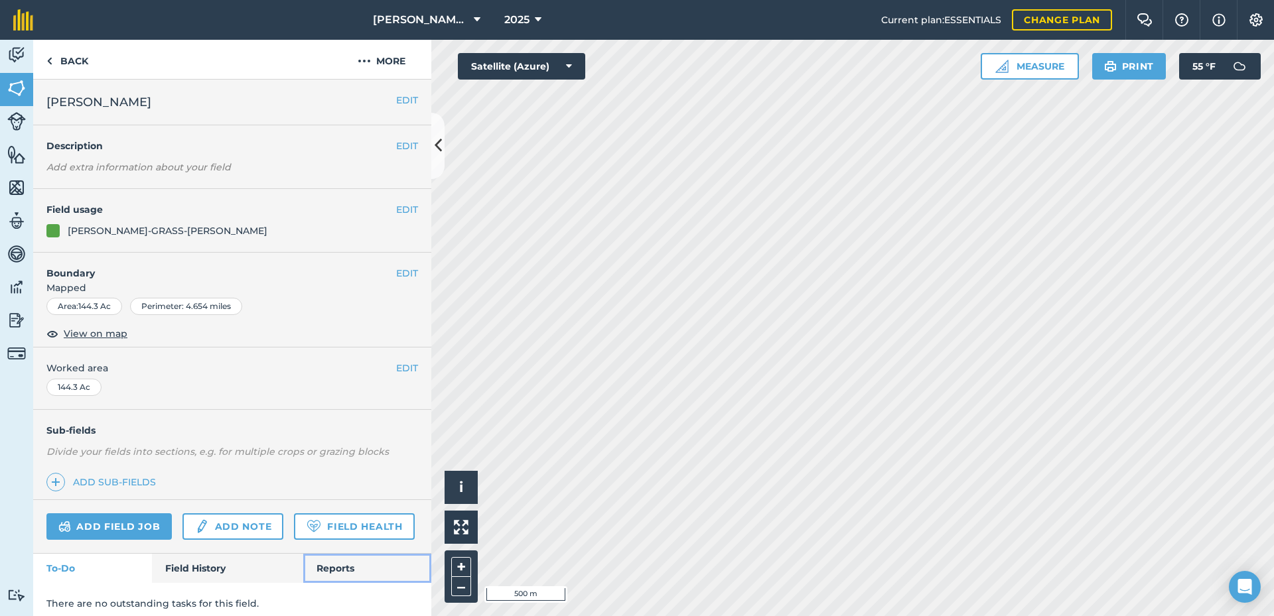
click at [321, 583] on link "Reports" at bounding box center [367, 568] width 128 height 29
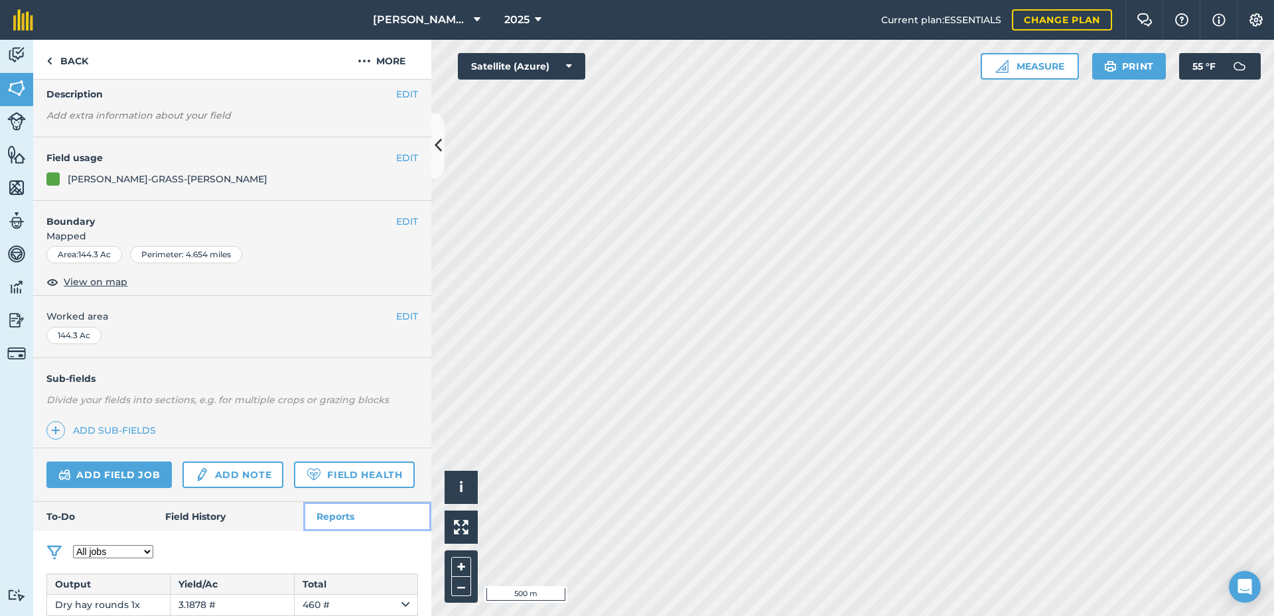
scroll to position [89, 0]
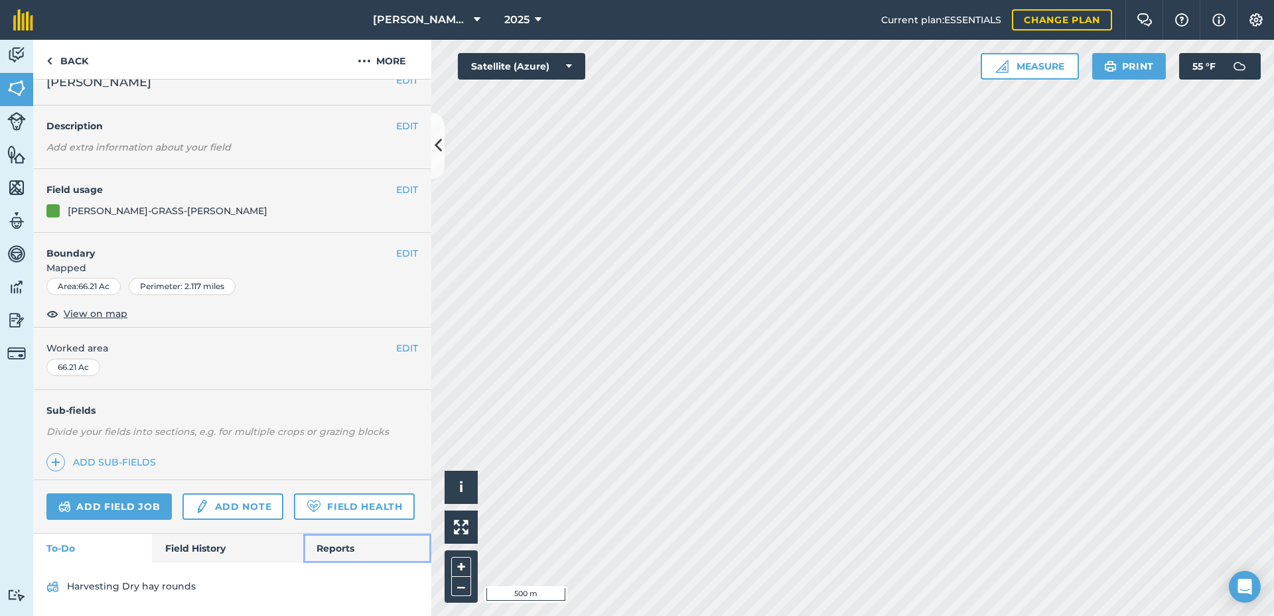
click at [323, 540] on link "Reports" at bounding box center [367, 548] width 128 height 29
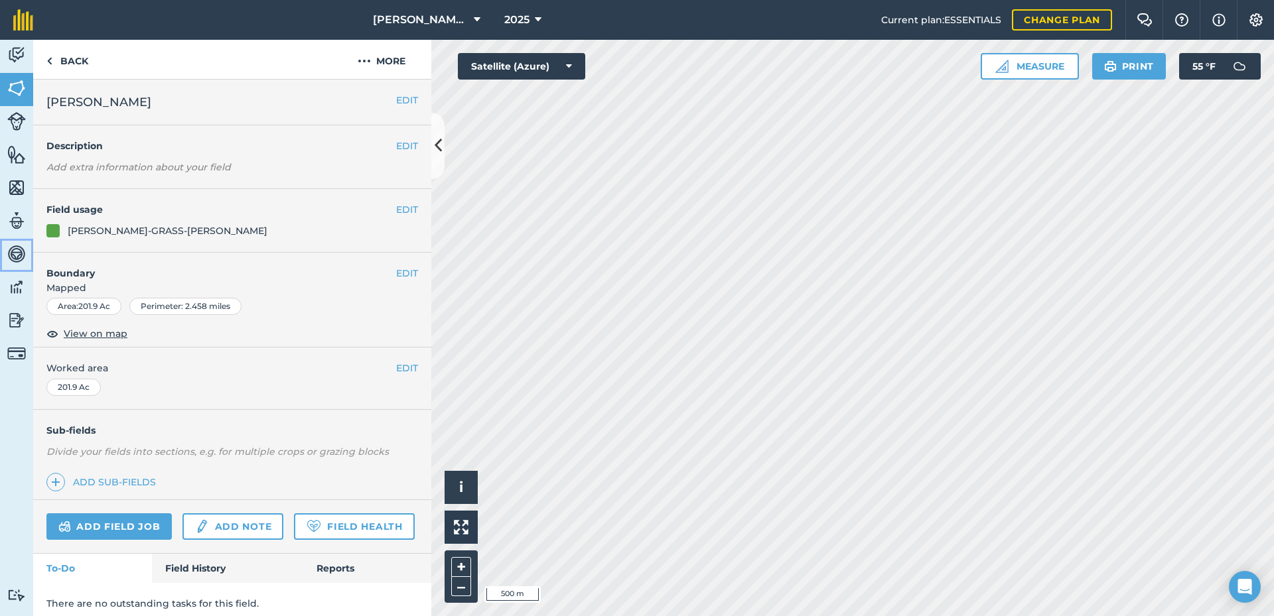
click at [15, 270] on link "Vehicles" at bounding box center [16, 255] width 33 height 33
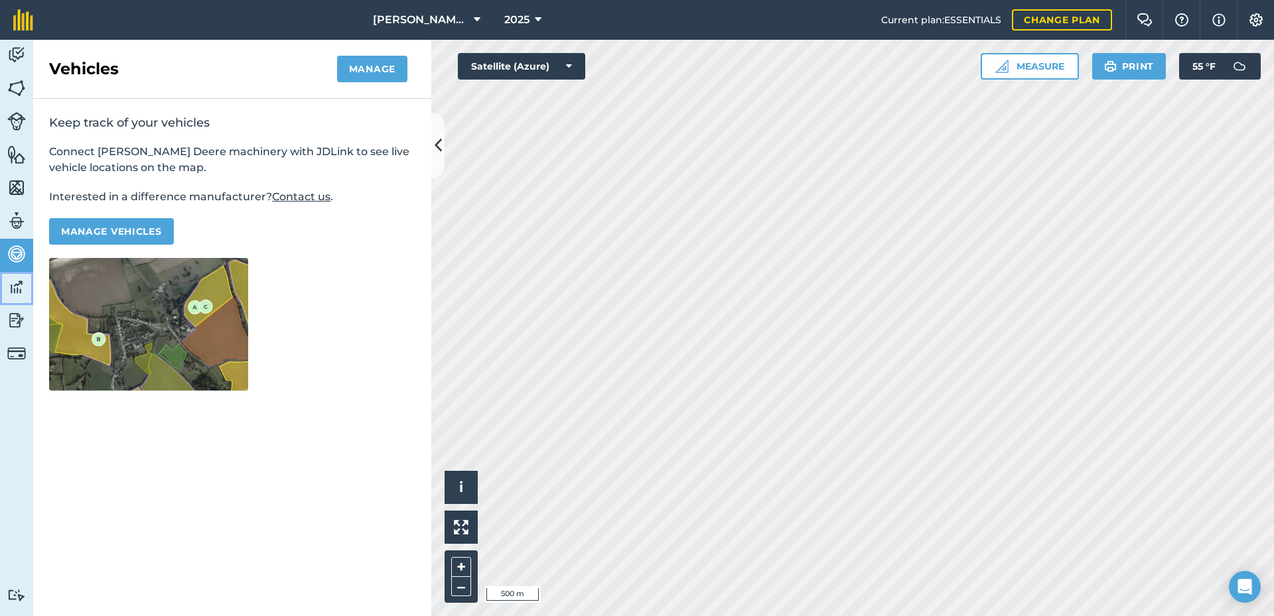
click at [17, 292] on img at bounding box center [16, 287] width 19 height 20
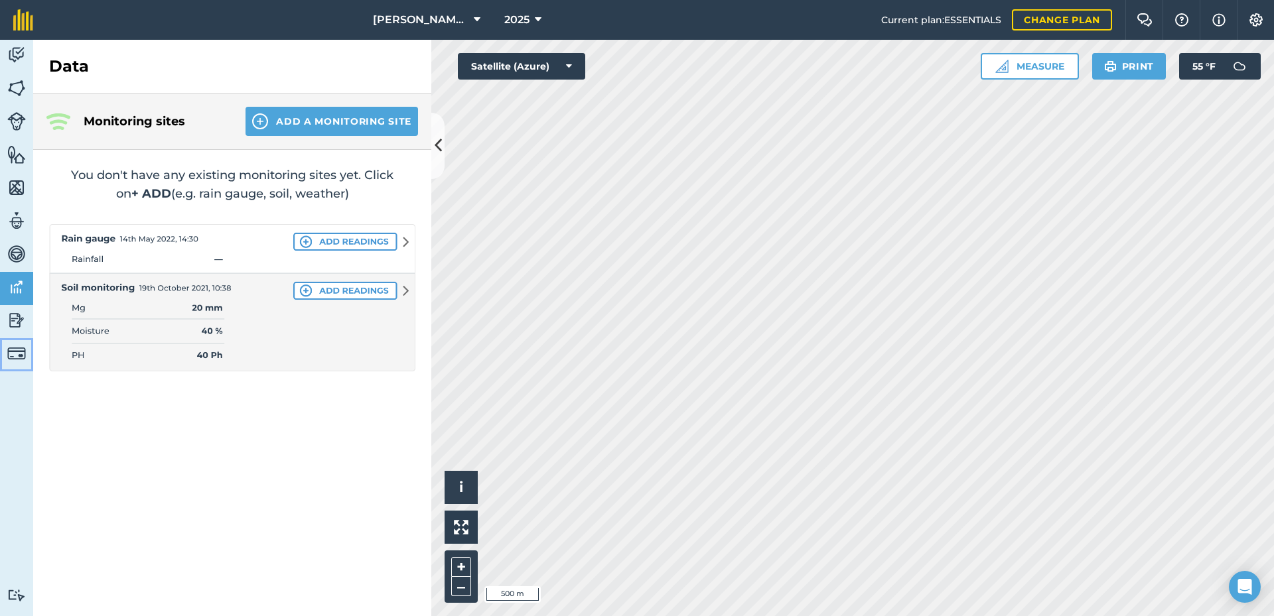
click at [21, 338] on link "Billing" at bounding box center [16, 354] width 33 height 33
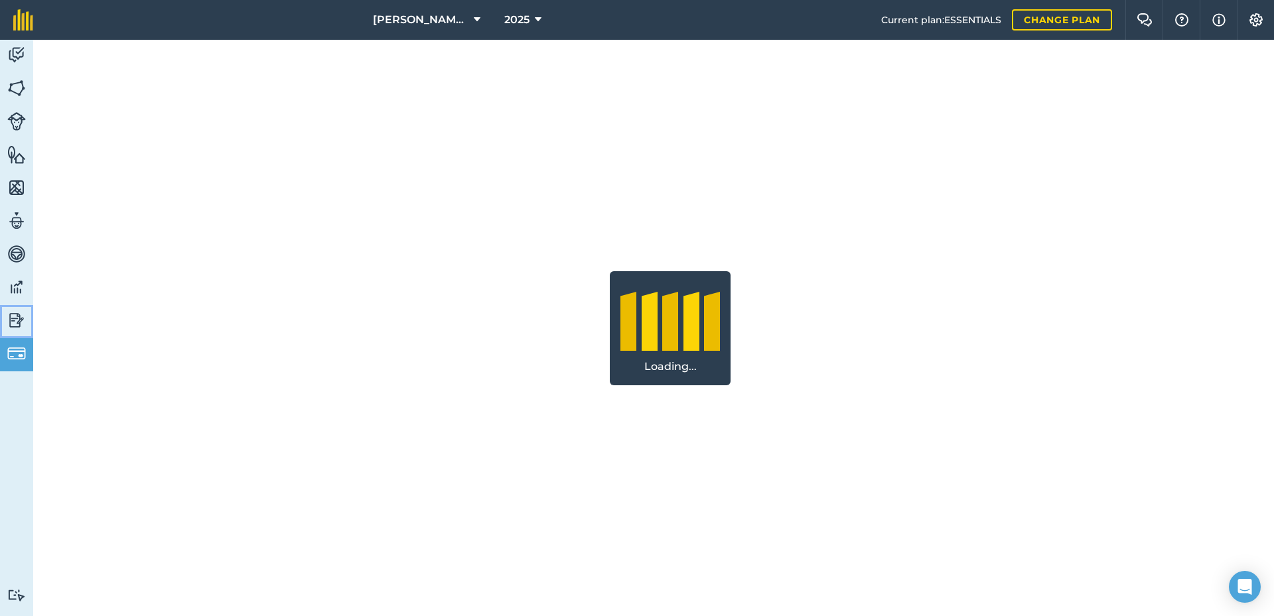
click at [15, 316] on img at bounding box center [16, 321] width 19 height 20
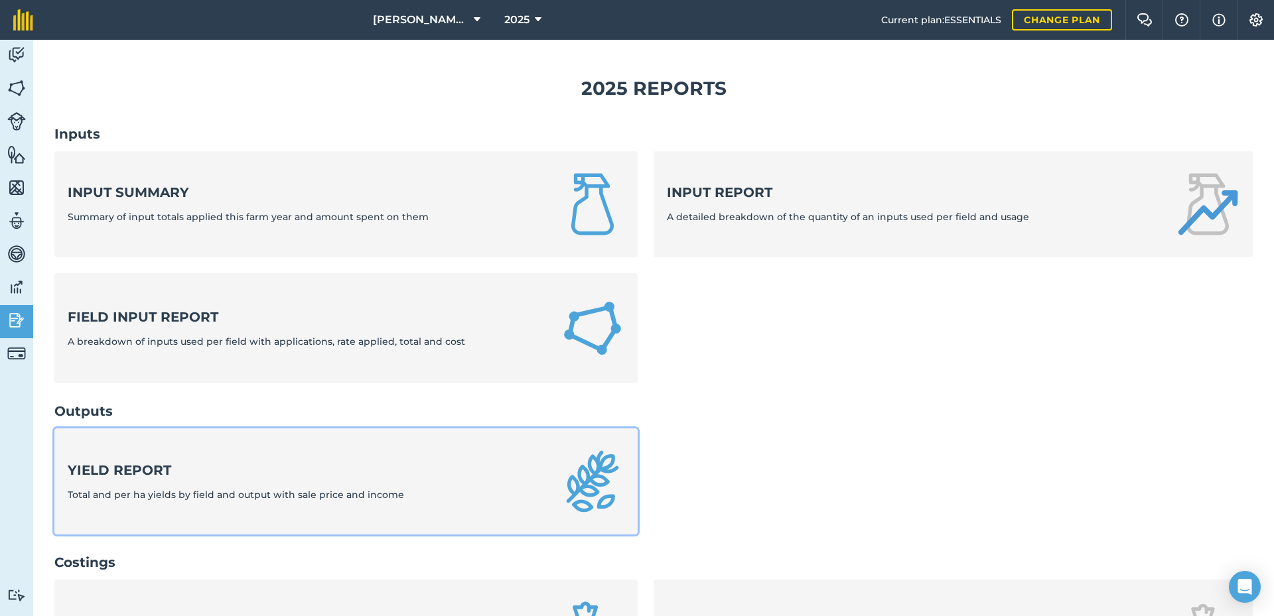
click at [176, 492] on span "Total and per ha yields by field and output with sale price and income" at bounding box center [236, 495] width 336 height 12
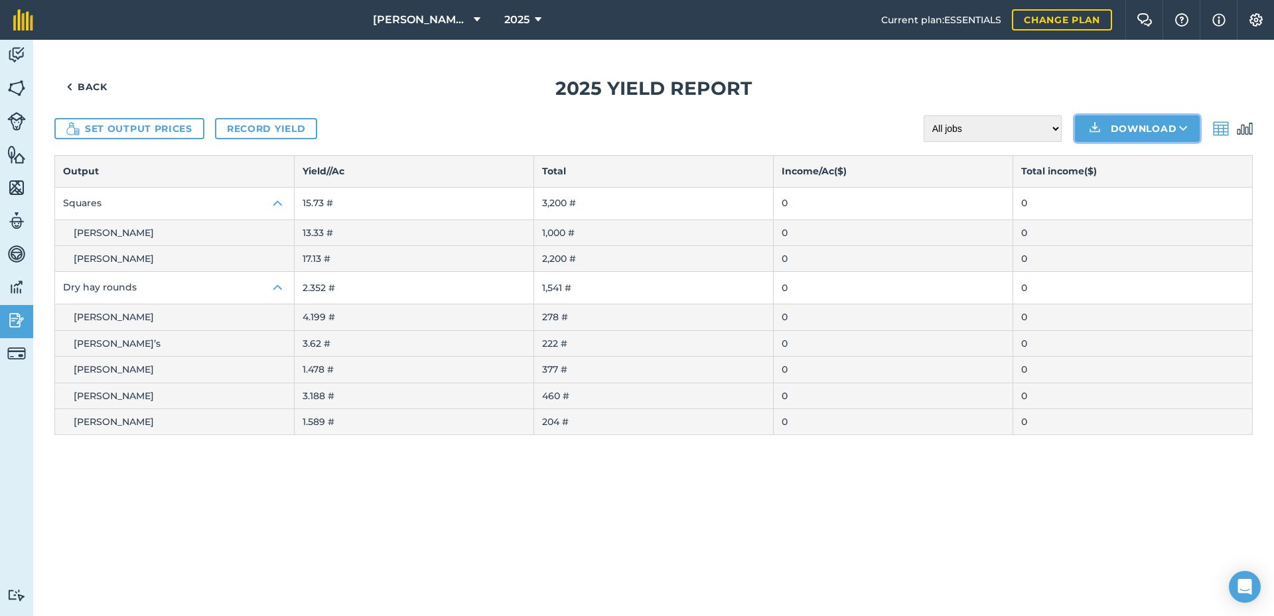
click at [1125, 128] on button "Download" at bounding box center [1137, 128] width 125 height 27
click at [1123, 154] on link "CSV" at bounding box center [1137, 158] width 121 height 29
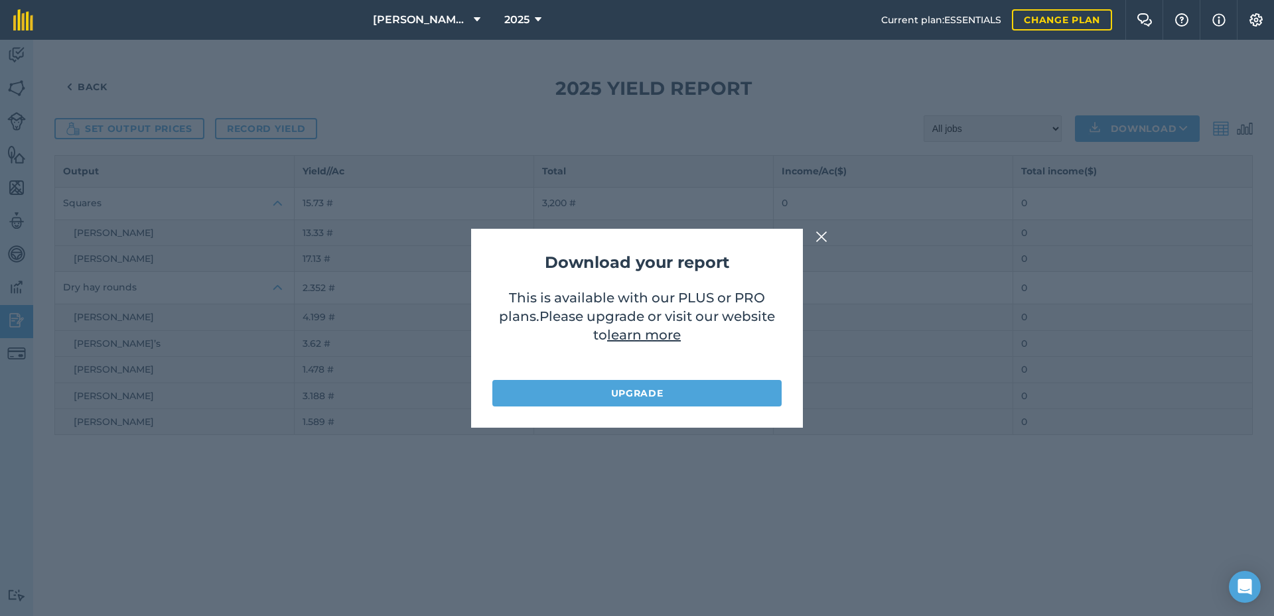
click at [819, 238] on img at bounding box center [821, 237] width 12 height 16
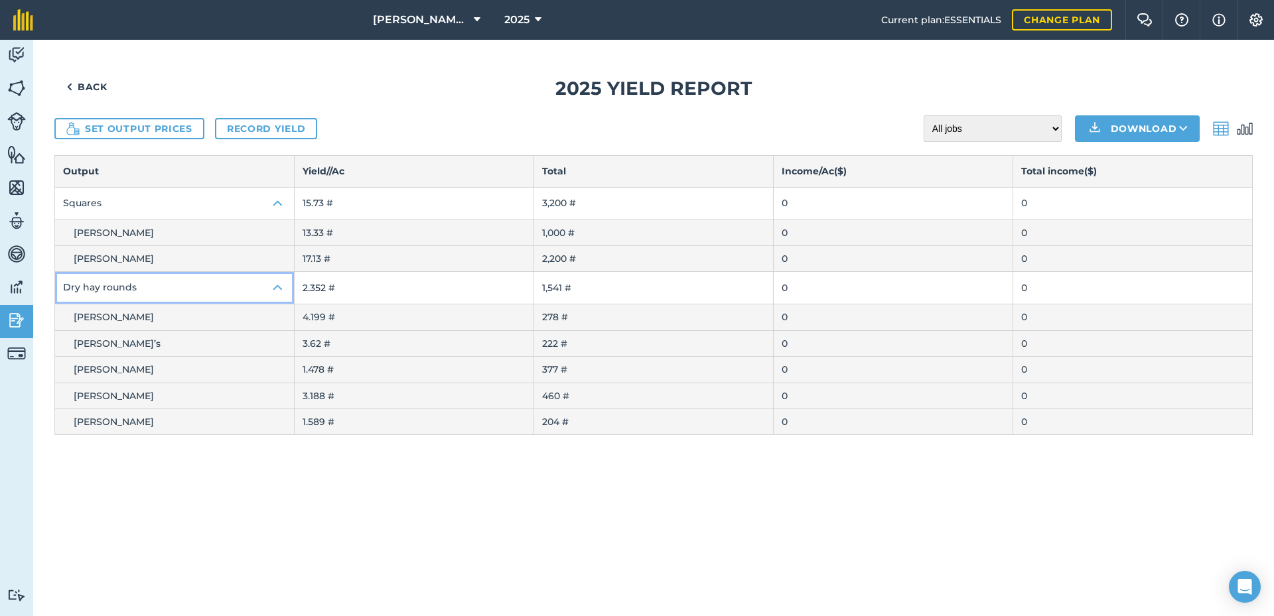
click at [277, 290] on img at bounding box center [278, 288] width 16 height 16
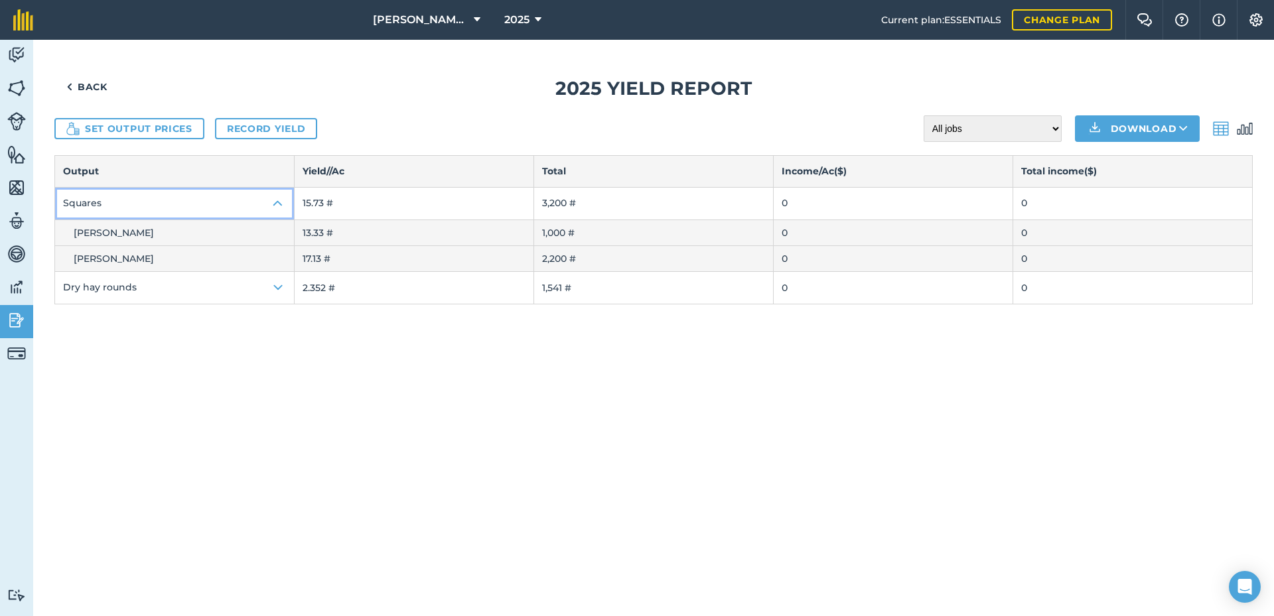
click at [283, 197] on img at bounding box center [278, 204] width 16 height 16
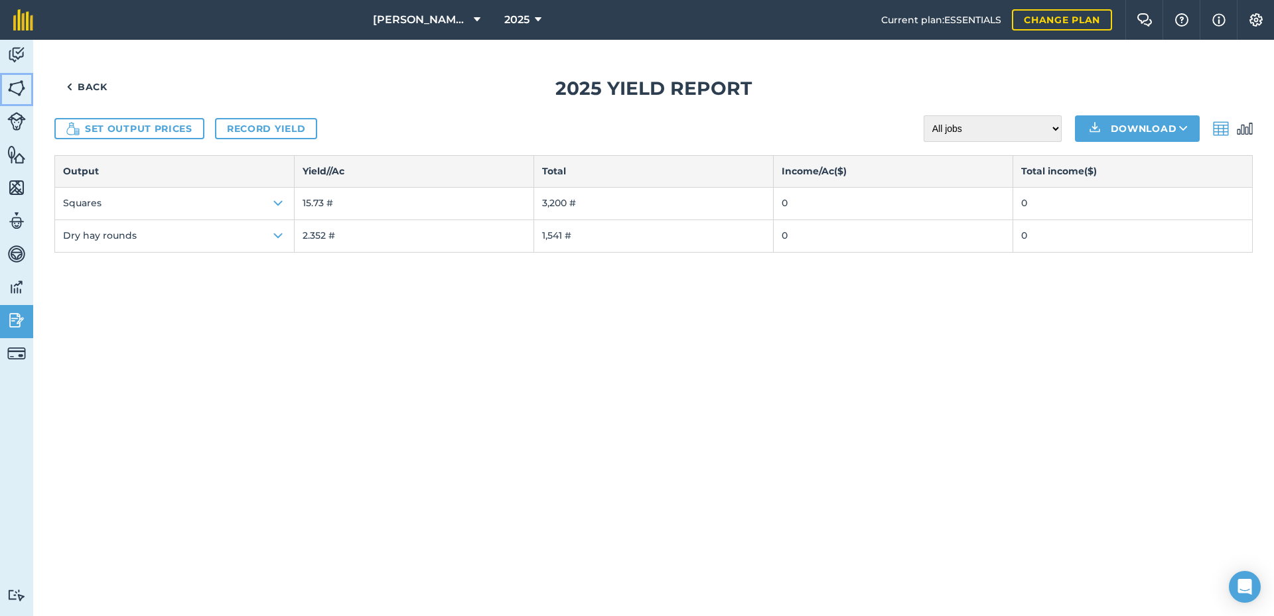
click at [21, 88] on img at bounding box center [16, 88] width 19 height 20
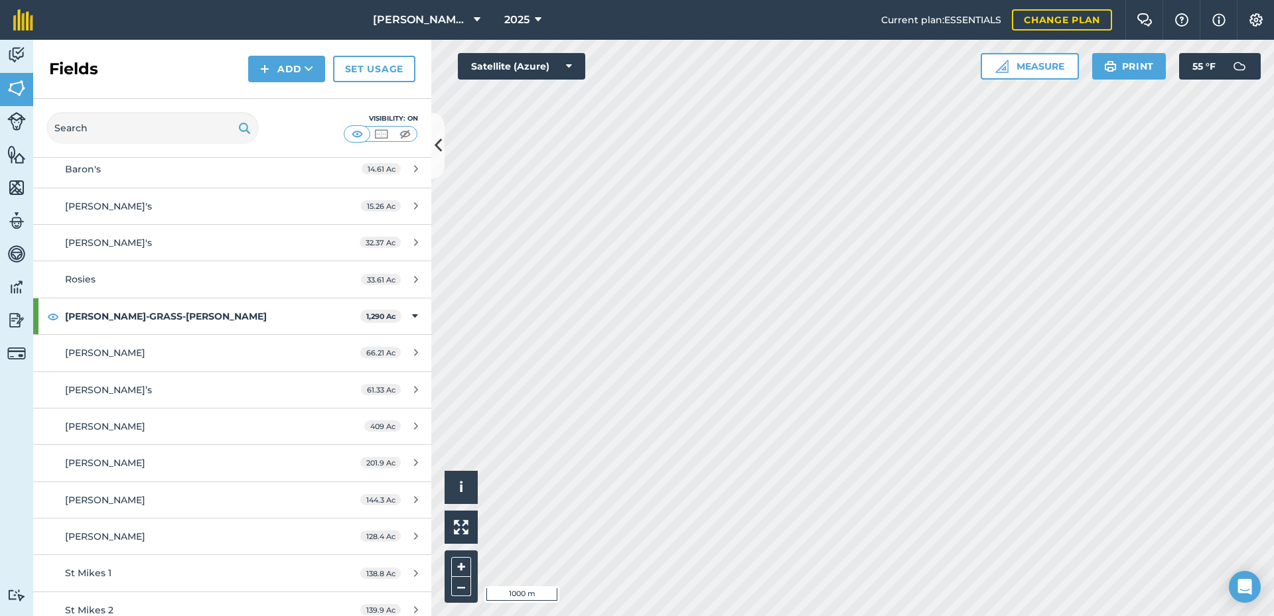
scroll to position [117, 0]
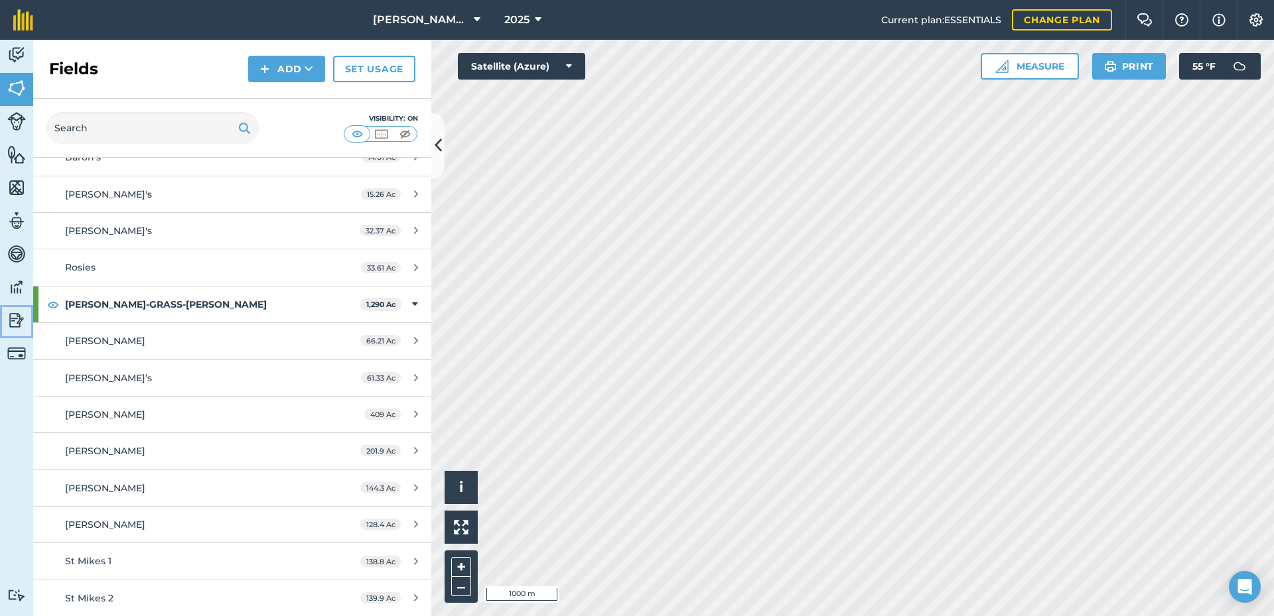
click at [9, 320] on img at bounding box center [16, 321] width 19 height 20
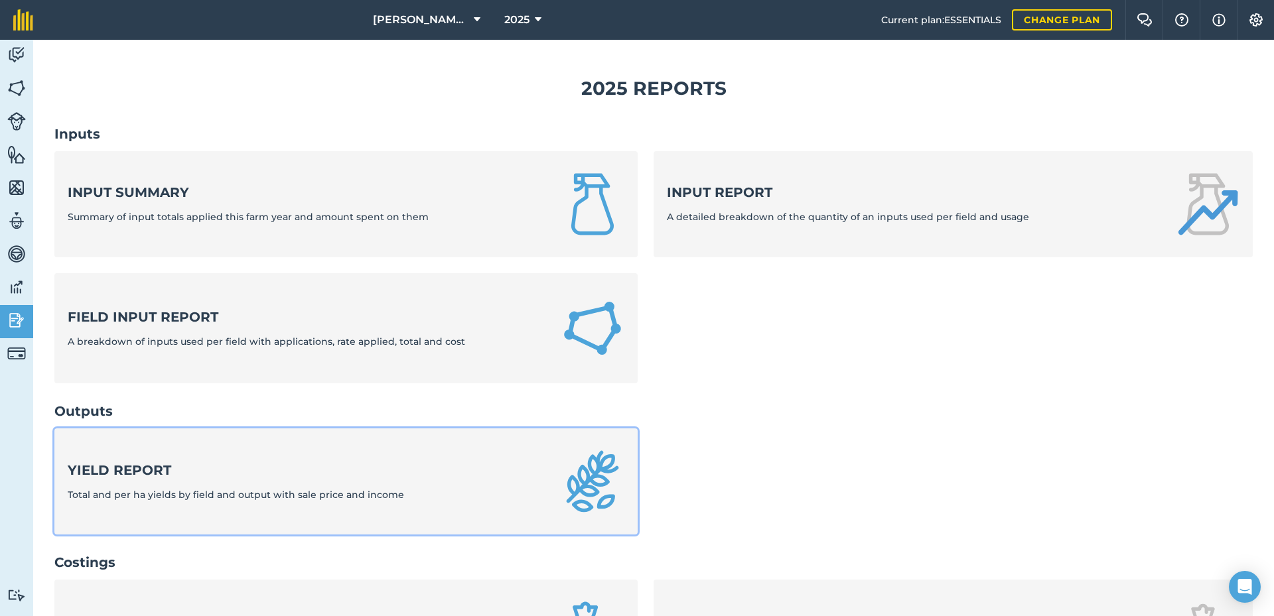
click at [204, 468] on strong "Yield report" at bounding box center [236, 470] width 336 height 19
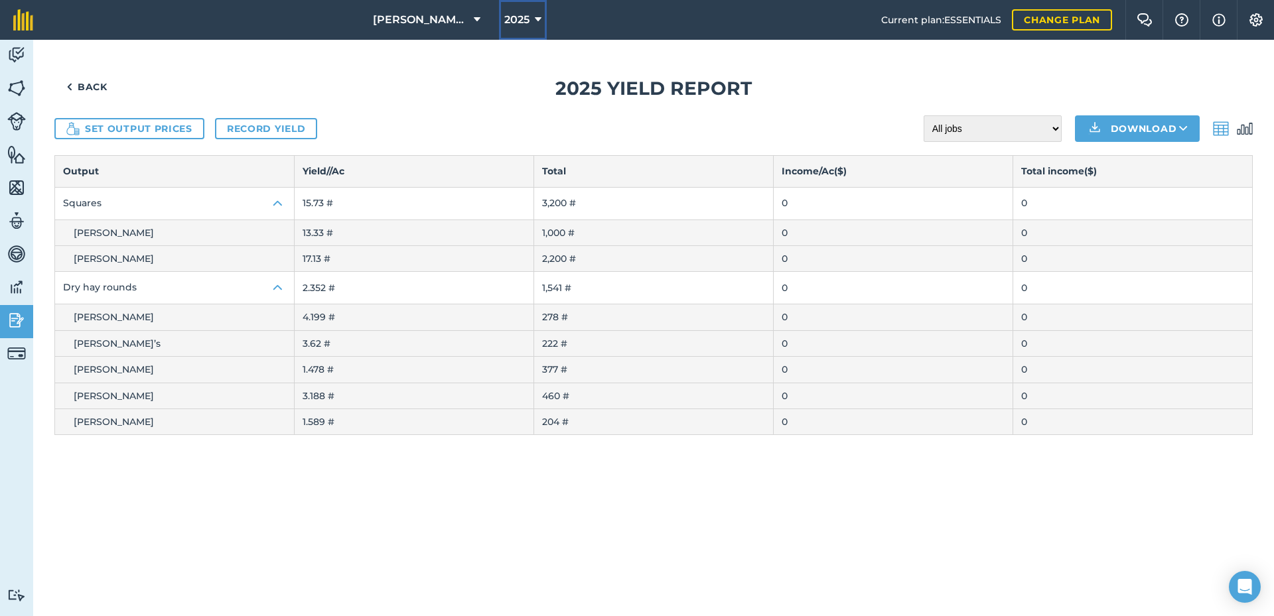
click at [537, 15] on icon at bounding box center [538, 20] width 7 height 16
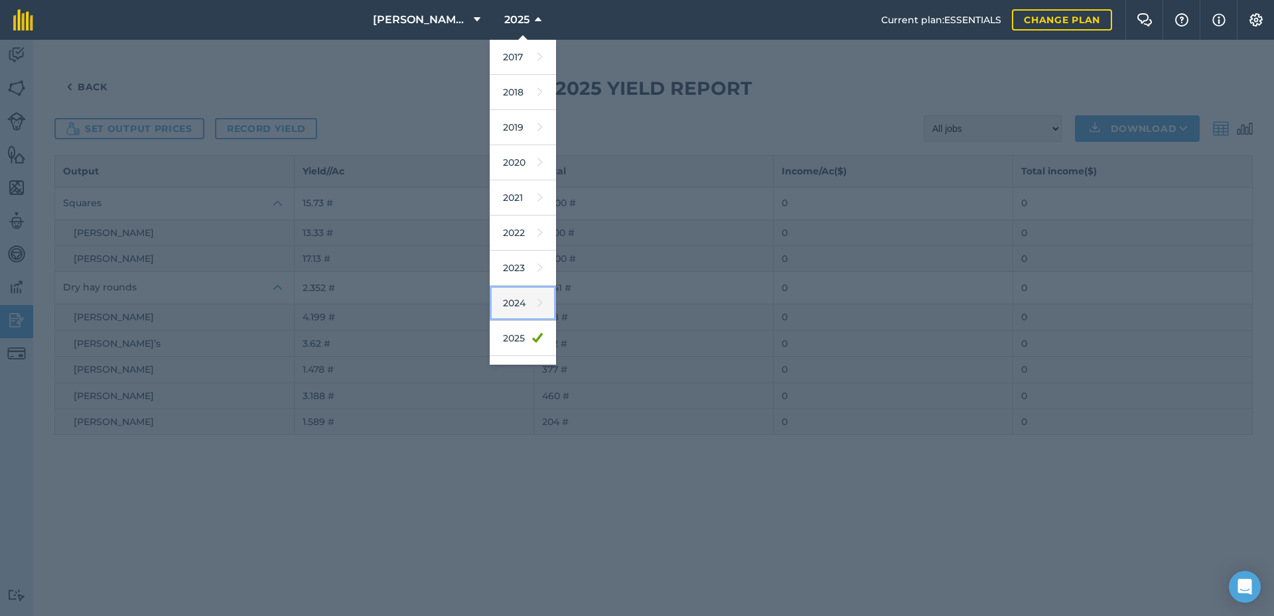
click at [518, 305] on link "2024" at bounding box center [523, 303] width 66 height 35
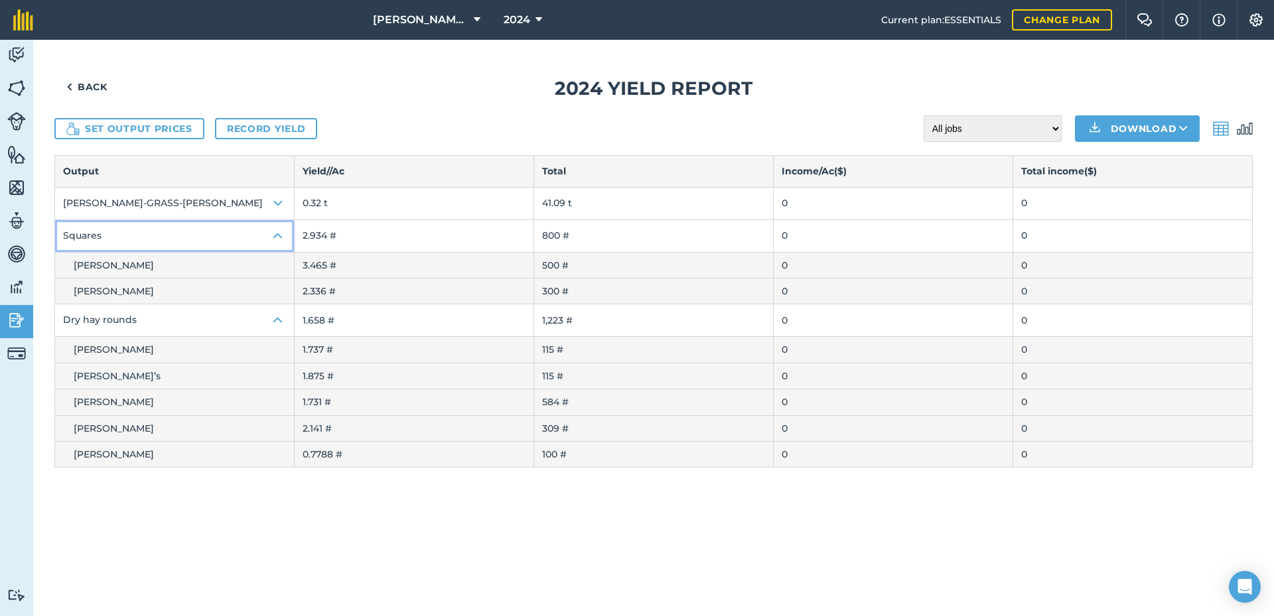
click at [276, 236] on img at bounding box center [278, 236] width 16 height 16
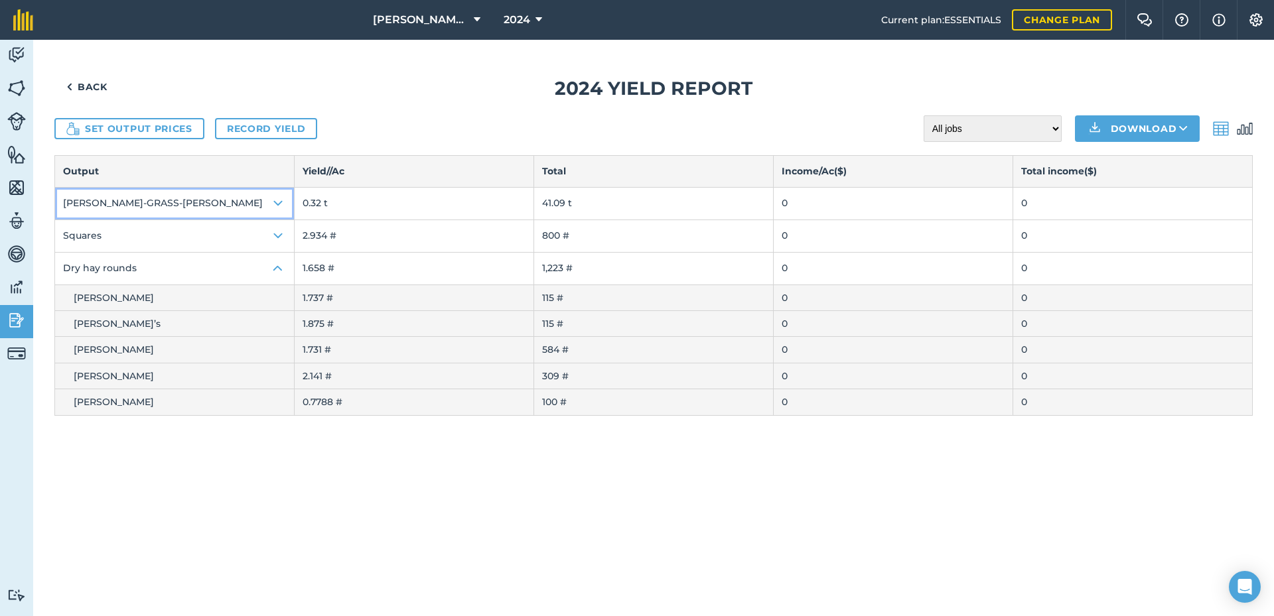
click at [275, 206] on img at bounding box center [278, 204] width 16 height 16
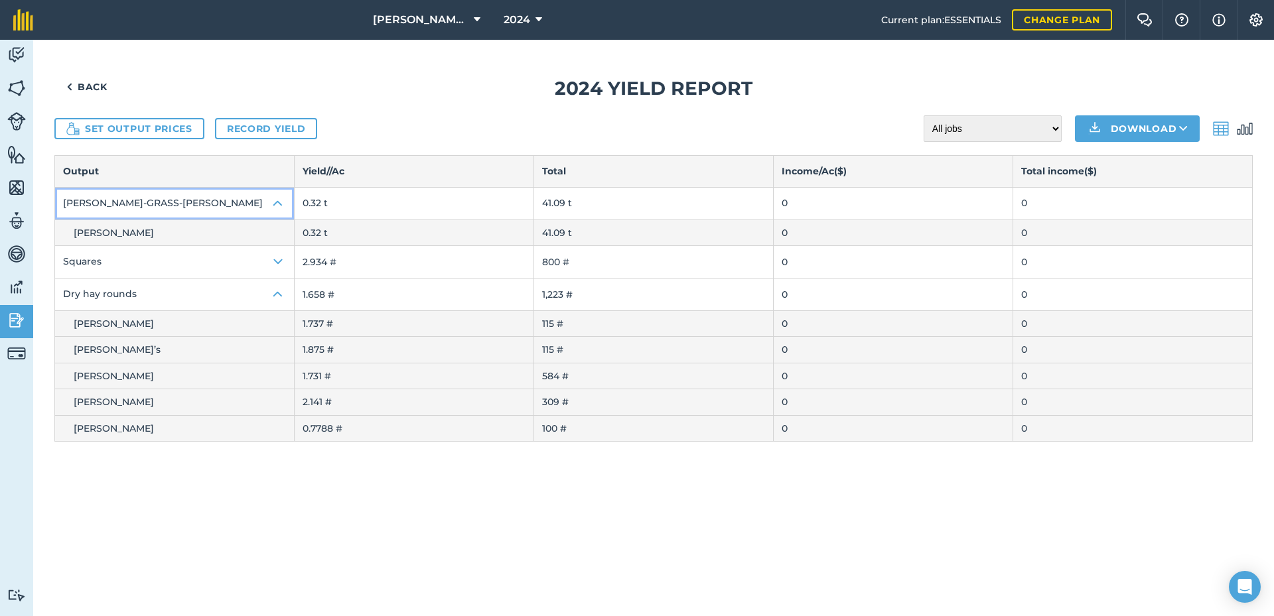
click at [275, 206] on img at bounding box center [278, 204] width 16 height 16
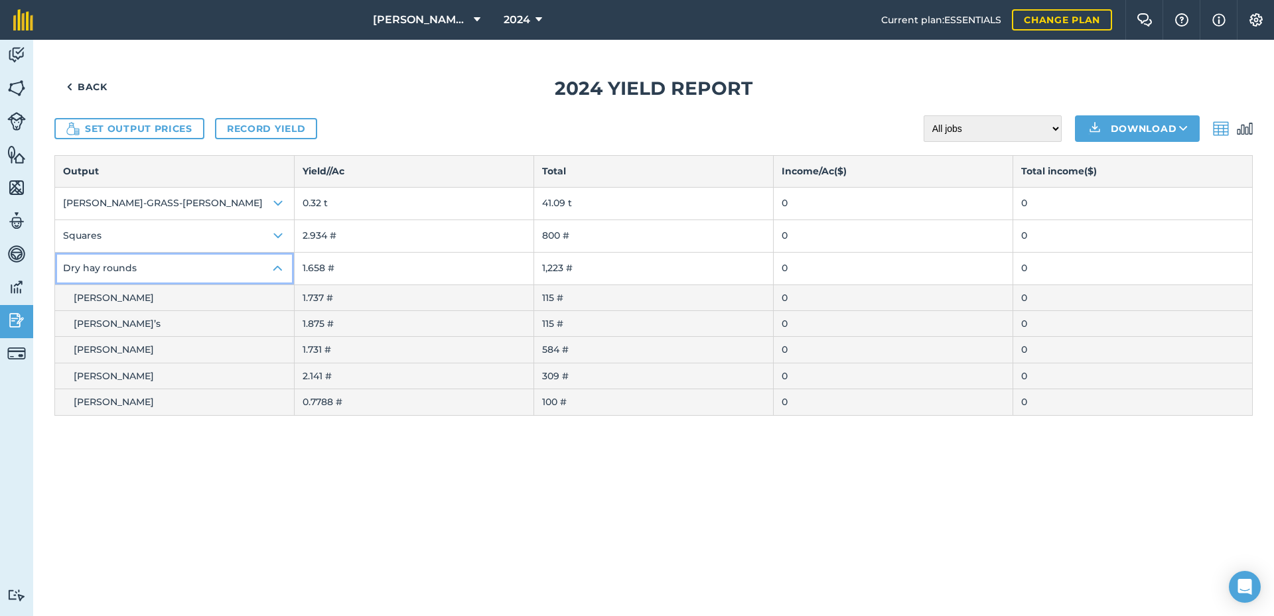
click at [278, 263] on img at bounding box center [278, 269] width 16 height 16
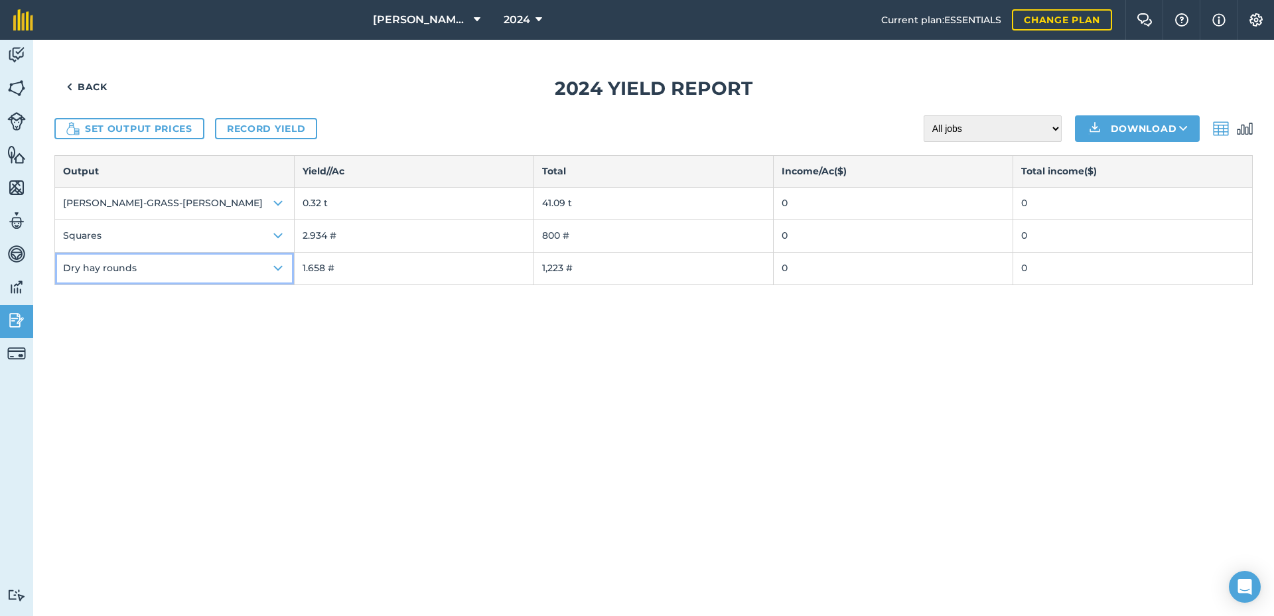
click at [278, 263] on img at bounding box center [278, 269] width 16 height 16
